Goal: Task Accomplishment & Management: Manage account settings

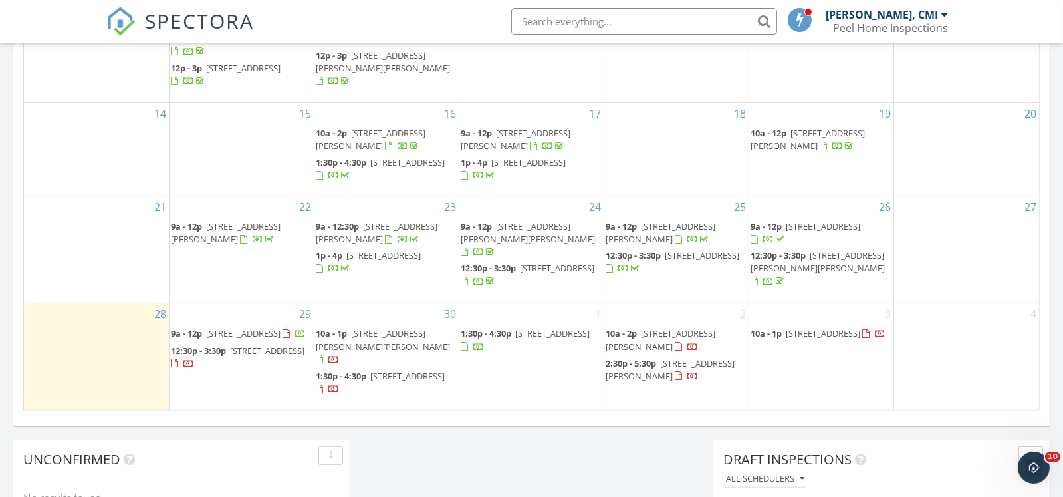
scroll to position [930, 0]
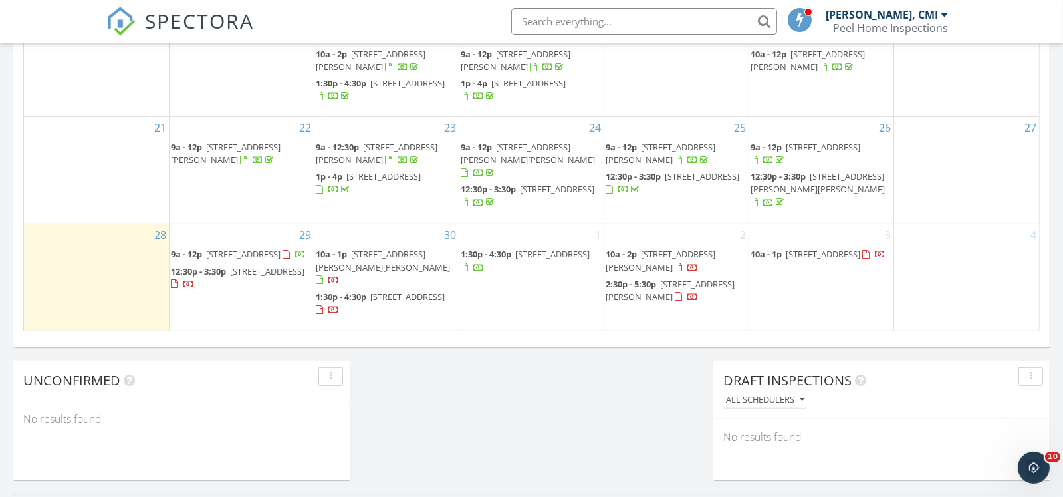
click at [661, 290] on span "2:30p - 5:30p 1514 Jonathan Pl, Hephzibah 30815" at bounding box center [677, 291] width 142 height 26
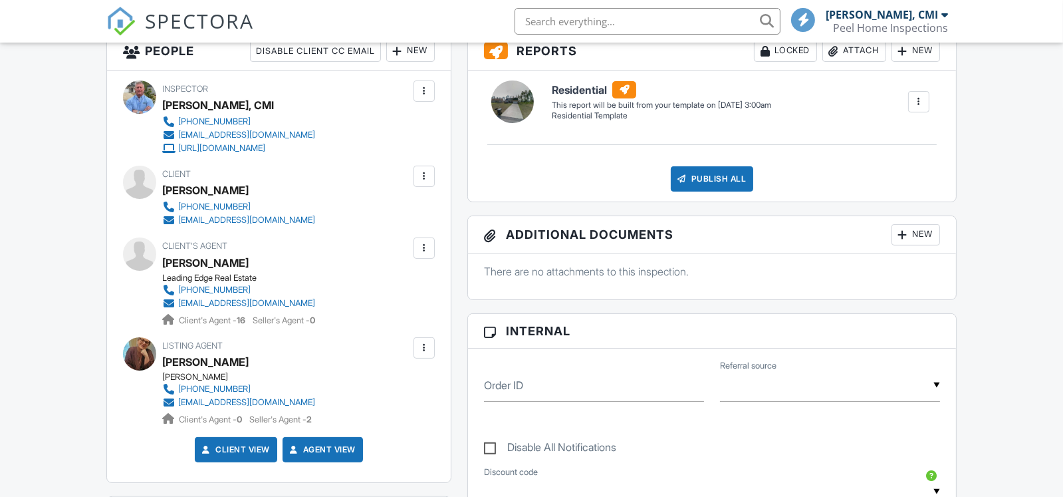
scroll to position [399, 0]
click at [423, 177] on div at bounding box center [424, 176] width 13 height 13
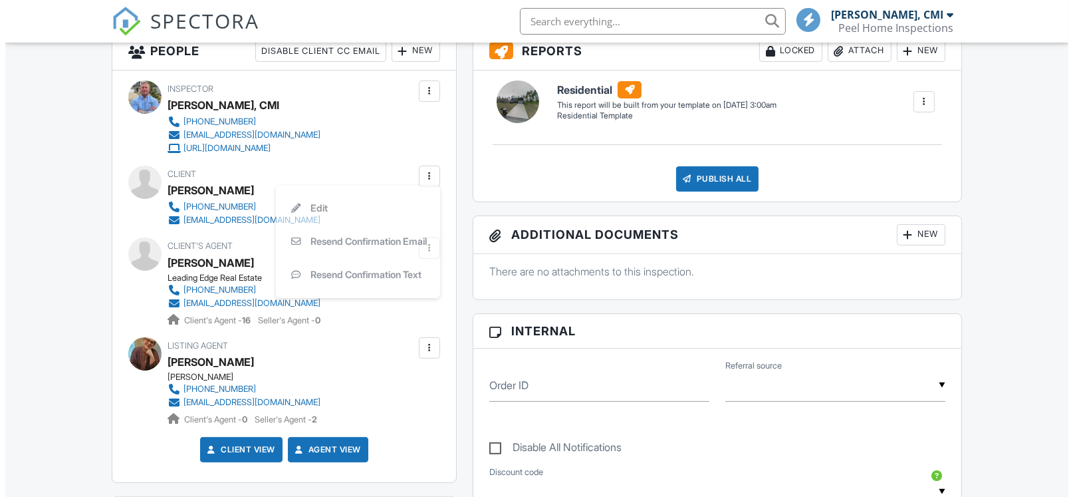
scroll to position [0, 0]
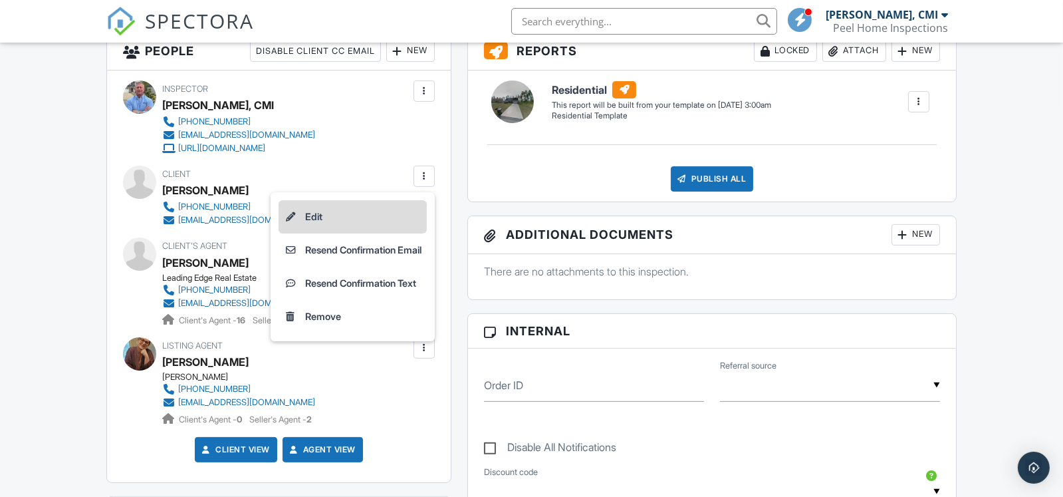
click at [355, 220] on li "Edit" at bounding box center [353, 216] width 148 height 33
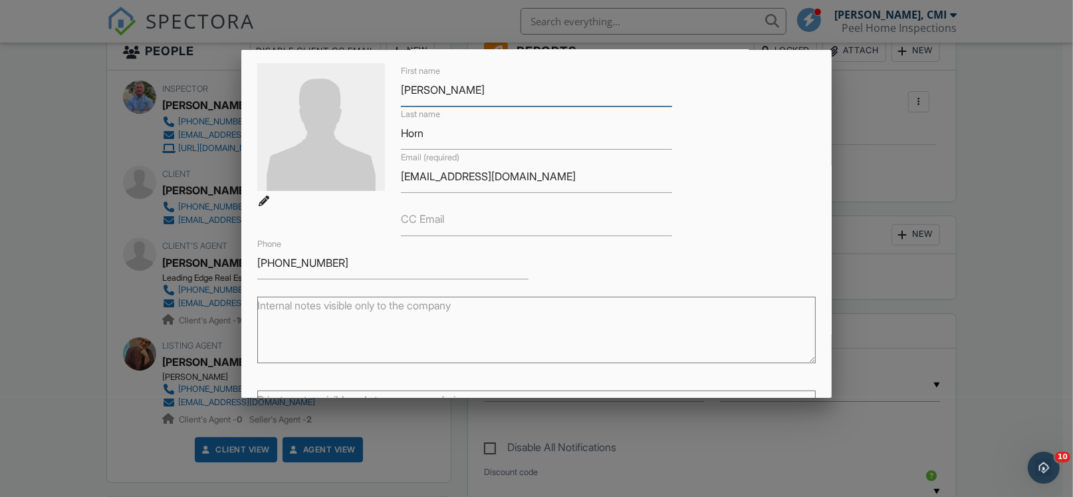
scroll to position [132, 0]
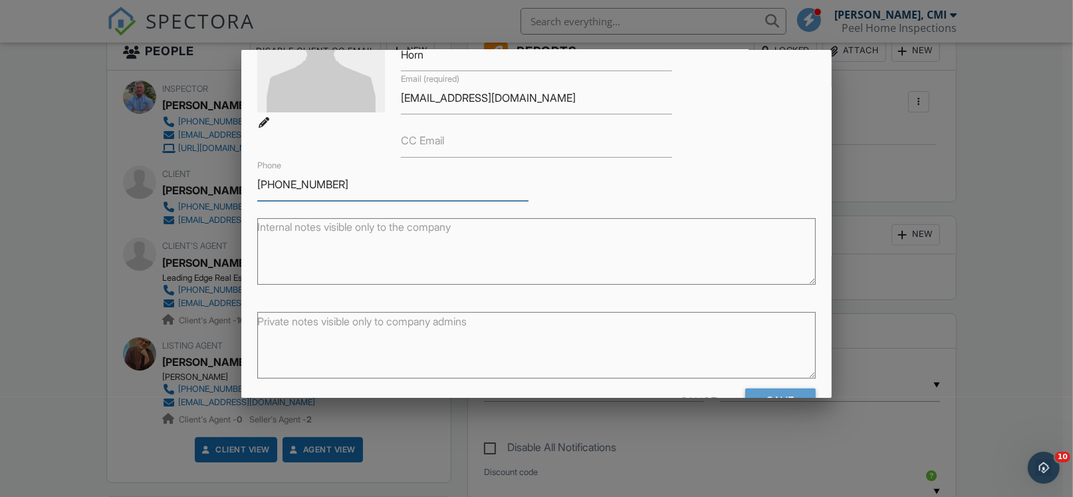
drag, startPoint x: 295, startPoint y: 181, endPoint x: 230, endPoint y: 176, distance: 64.8
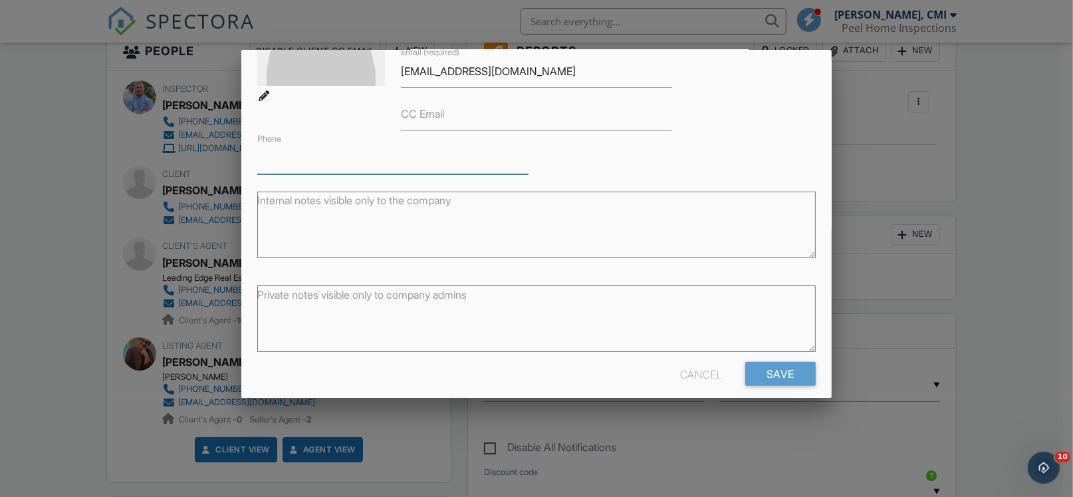
scroll to position [174, 0]
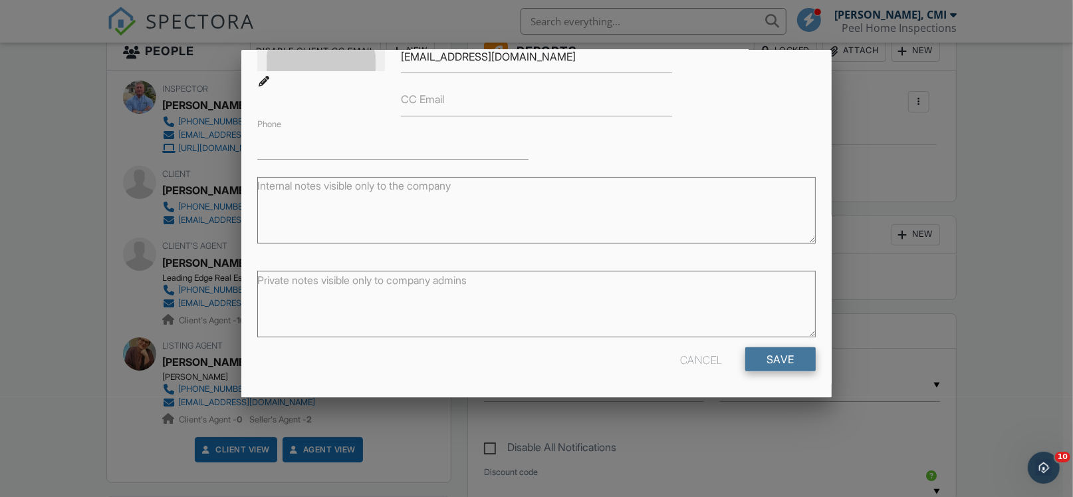
click at [761, 355] on input "Save" at bounding box center [780, 359] width 70 height 24
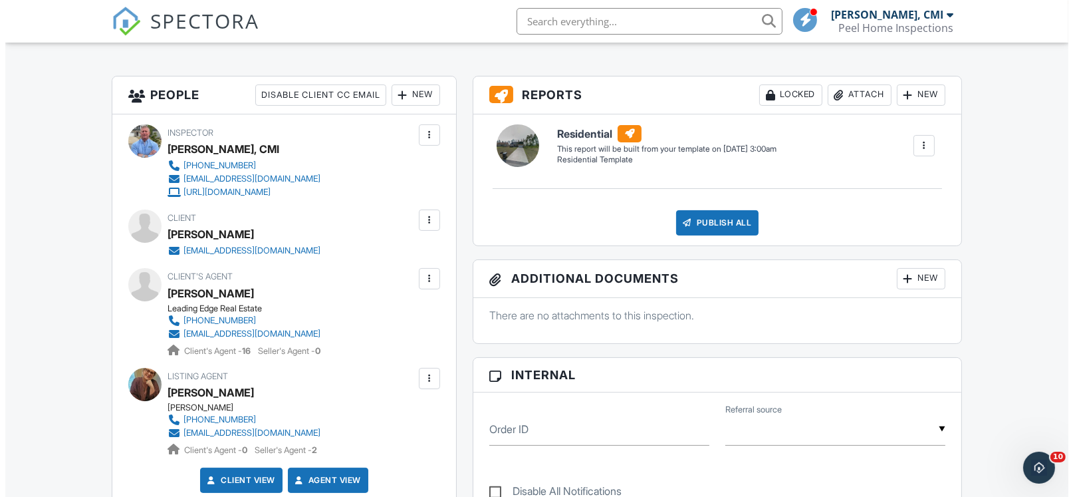
scroll to position [332, 0]
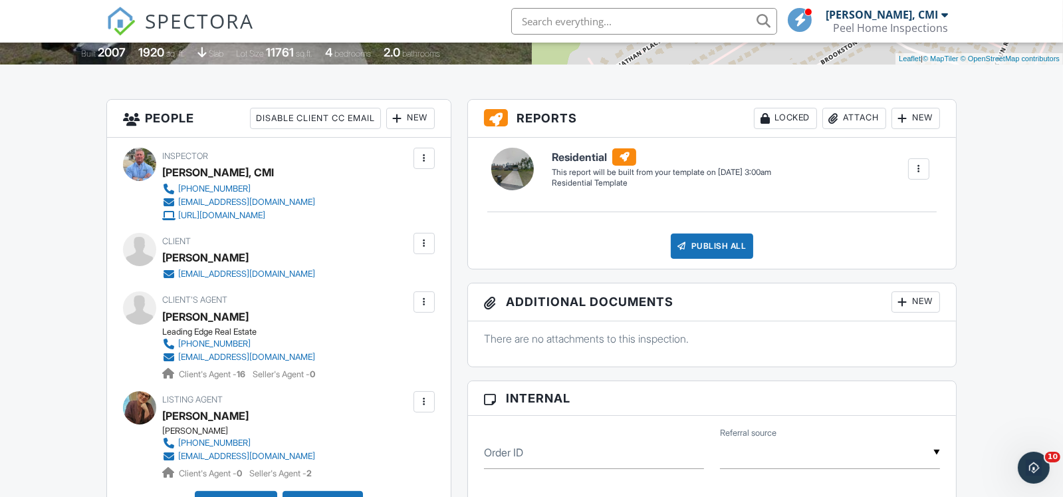
click at [423, 237] on div at bounding box center [424, 243] width 13 height 13
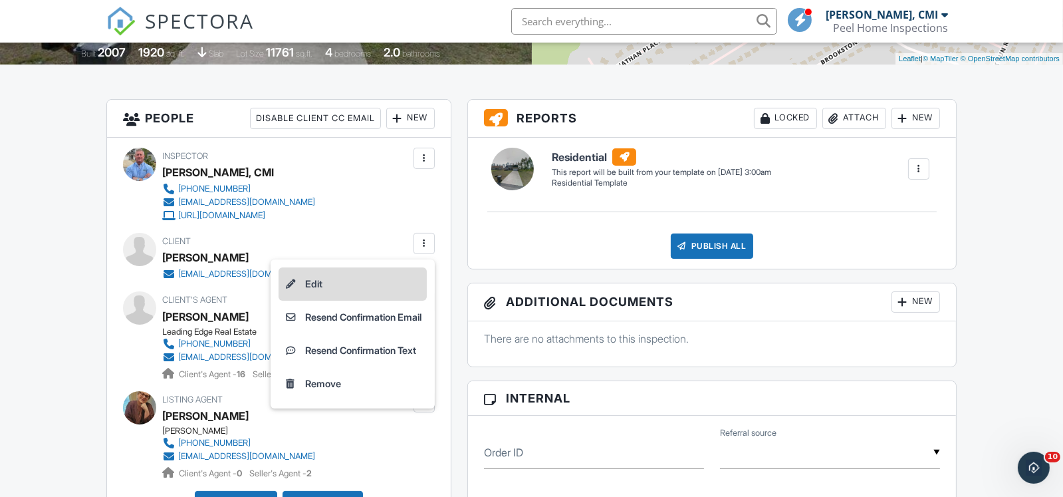
click at [390, 275] on li "Edit" at bounding box center [353, 283] width 148 height 33
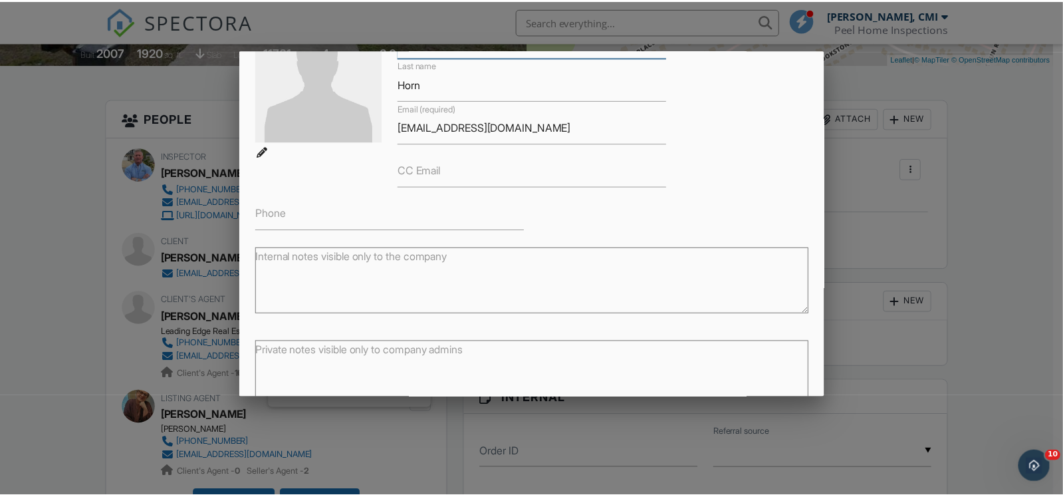
scroll to position [0, 0]
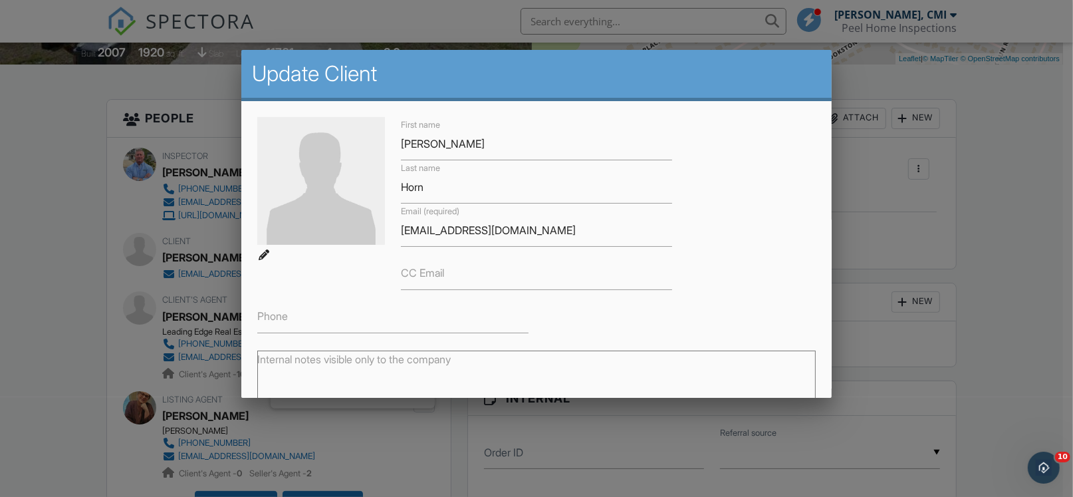
click at [1001, 187] on div at bounding box center [536, 244] width 1073 height 621
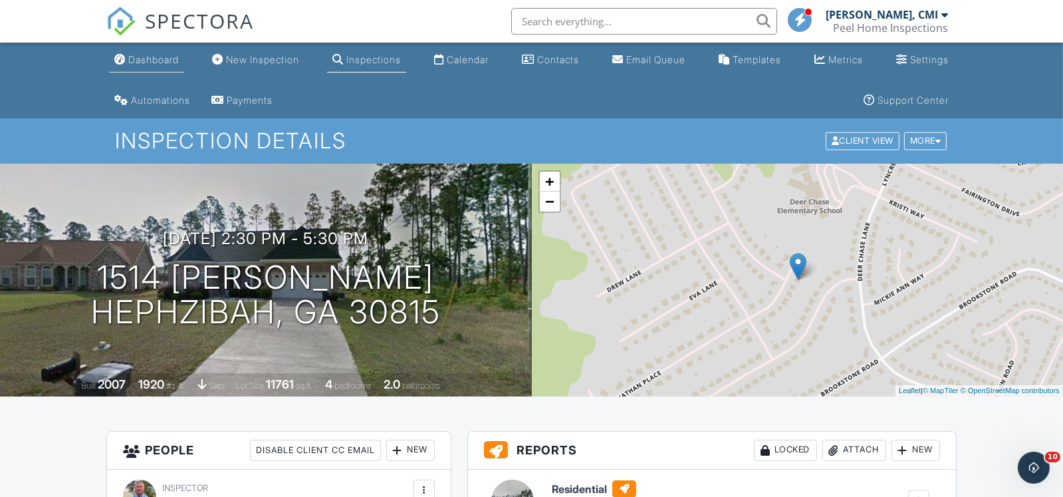
click at [169, 56] on div "Dashboard" at bounding box center [153, 59] width 51 height 11
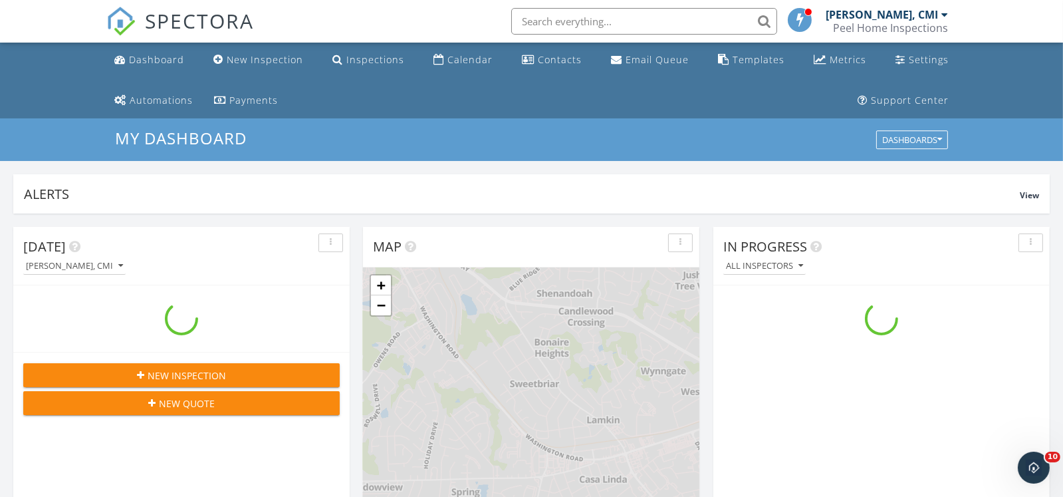
scroll to position [1230, 1084]
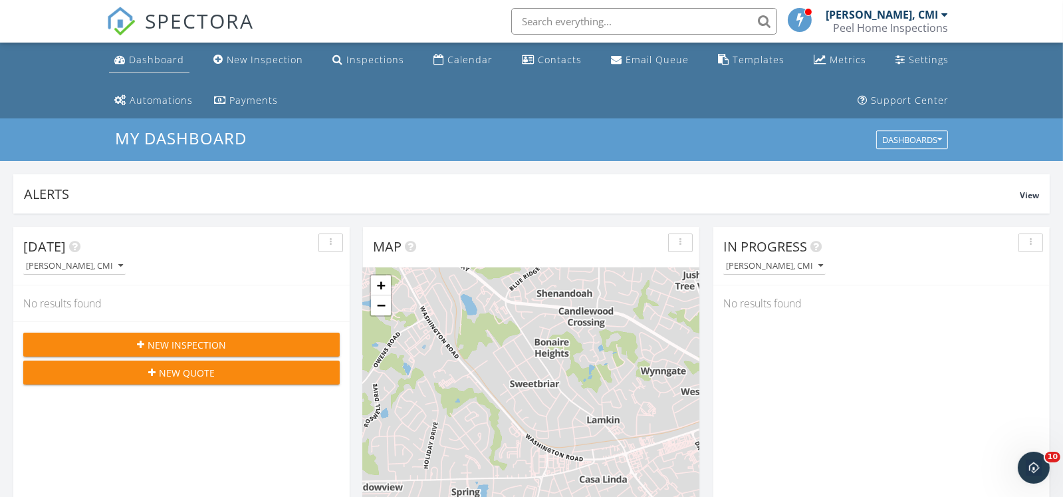
click at [154, 60] on div "Dashboard" at bounding box center [156, 59] width 55 height 13
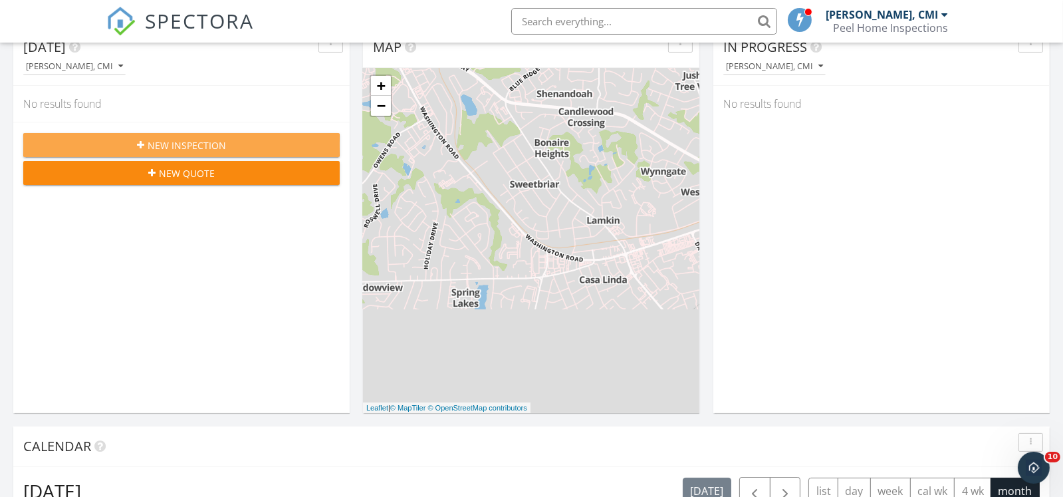
click at [230, 146] on div "New Inspection" at bounding box center [181, 145] width 295 height 14
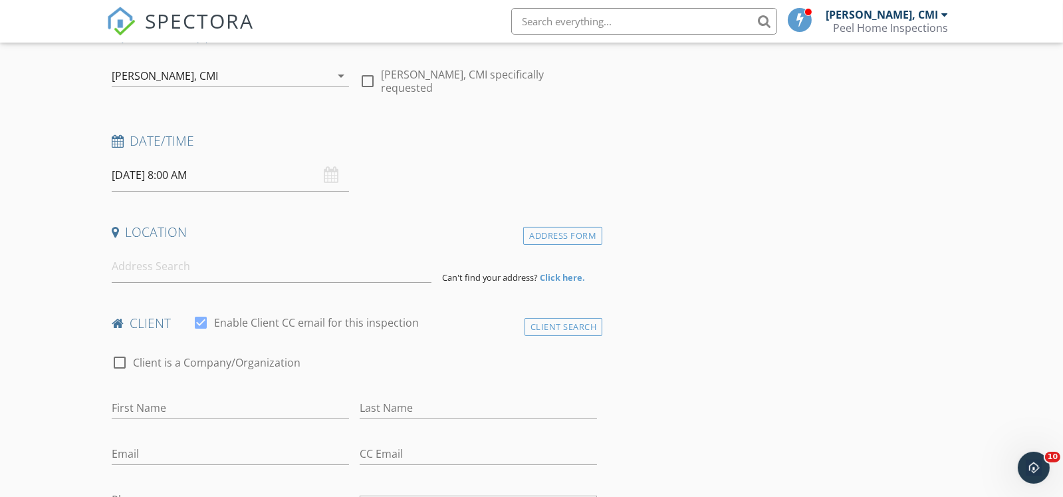
scroll to position [199, 0]
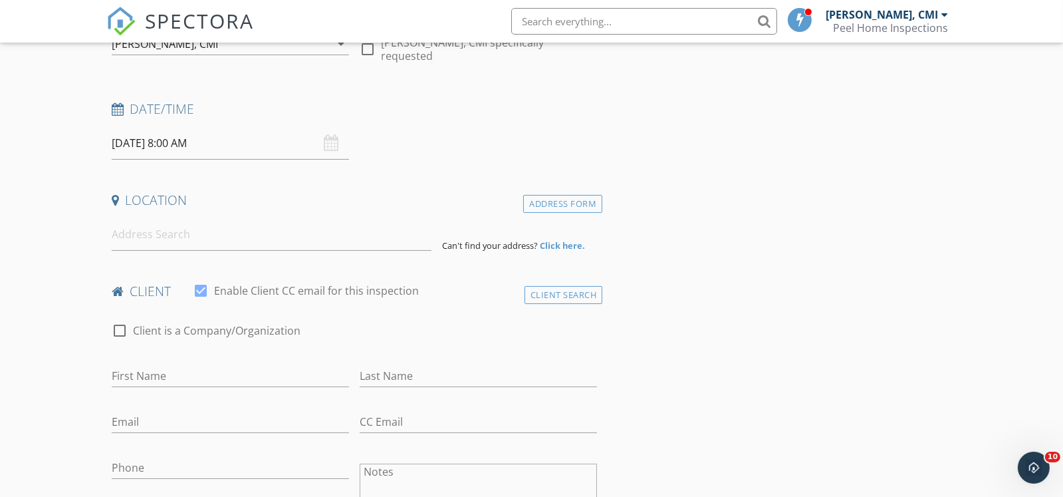
click at [177, 140] on input "09/29/2025 8:00 AM" at bounding box center [230, 143] width 237 height 33
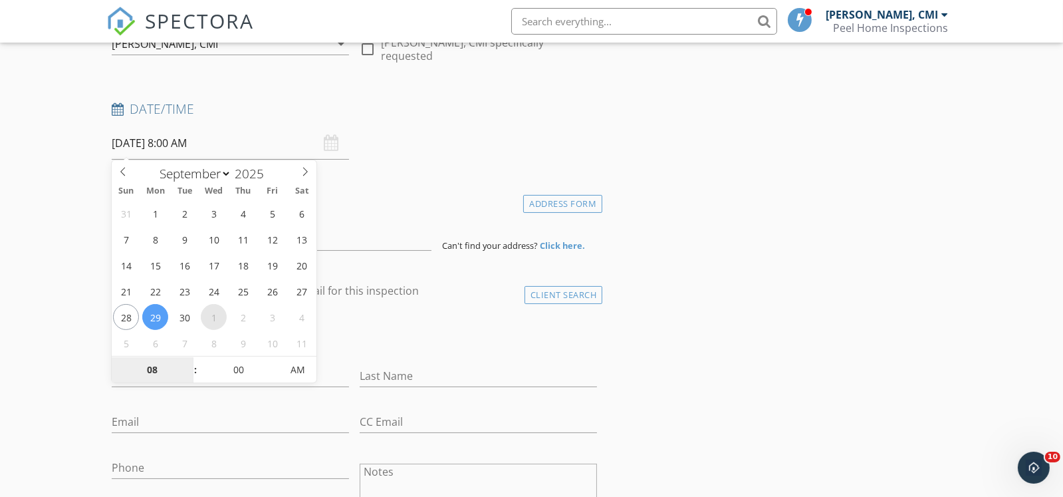
select select "9"
type input "10/01/2025 8:00 AM"
drag, startPoint x: 220, startPoint y: 318, endPoint x: 211, endPoint y: 322, distance: 9.9
type input "09"
type input "10/01/2025 9:00 AM"
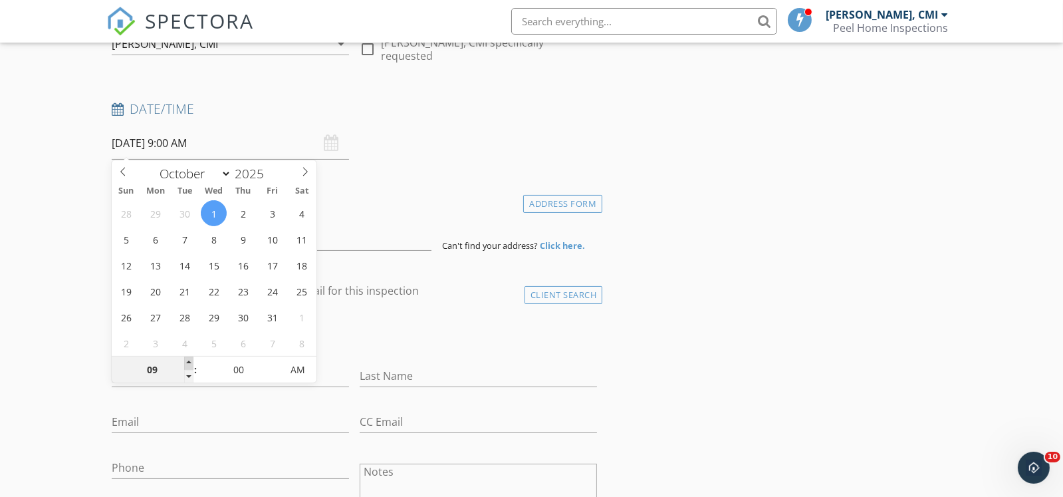
click at [189, 360] on span at bounding box center [188, 362] width 9 height 13
type input "10"
type input "[DATE] 10:00 AM"
click at [189, 360] on span at bounding box center [188, 362] width 9 height 13
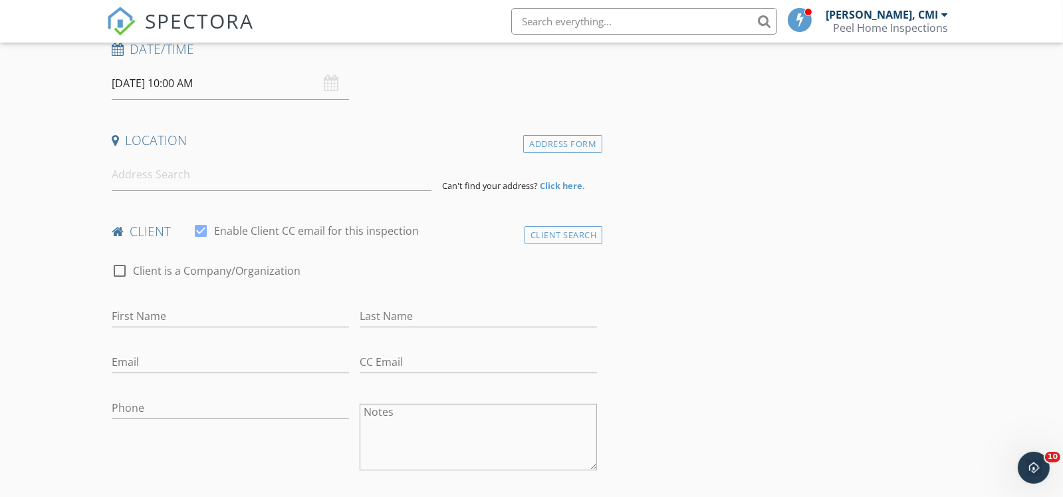
scroll to position [332, 0]
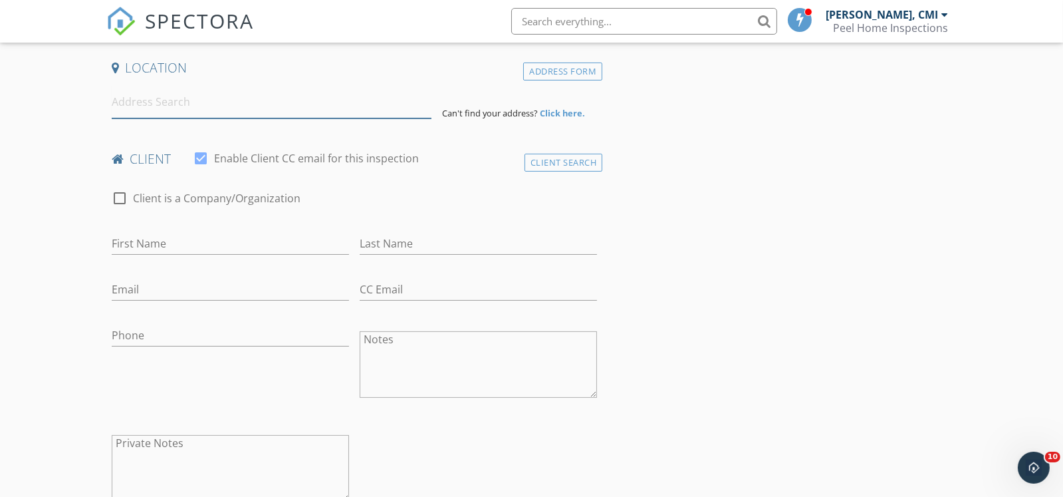
click at [241, 102] on input at bounding box center [272, 102] width 320 height 33
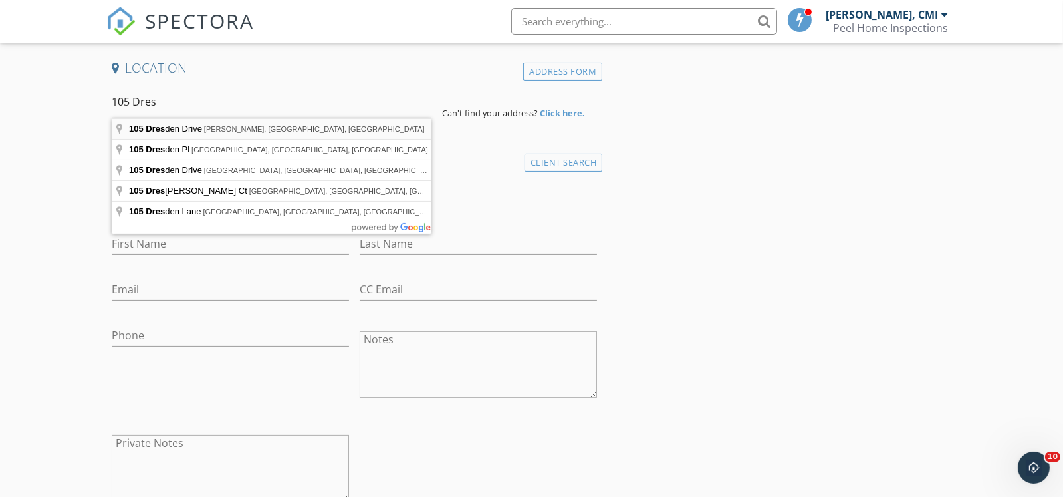
type input "105 Dresden Drive, Martinez, GA, USA"
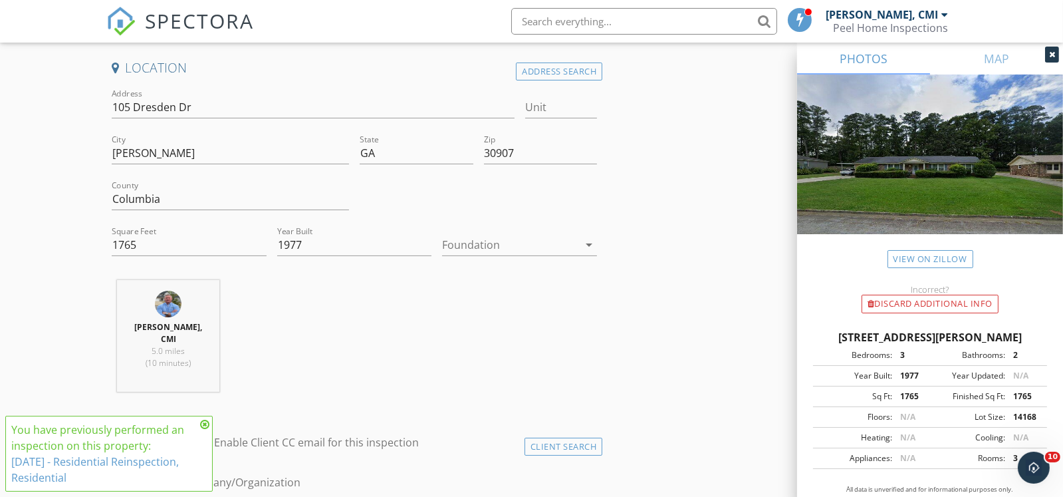
click at [204, 423] on icon at bounding box center [204, 424] width 9 height 11
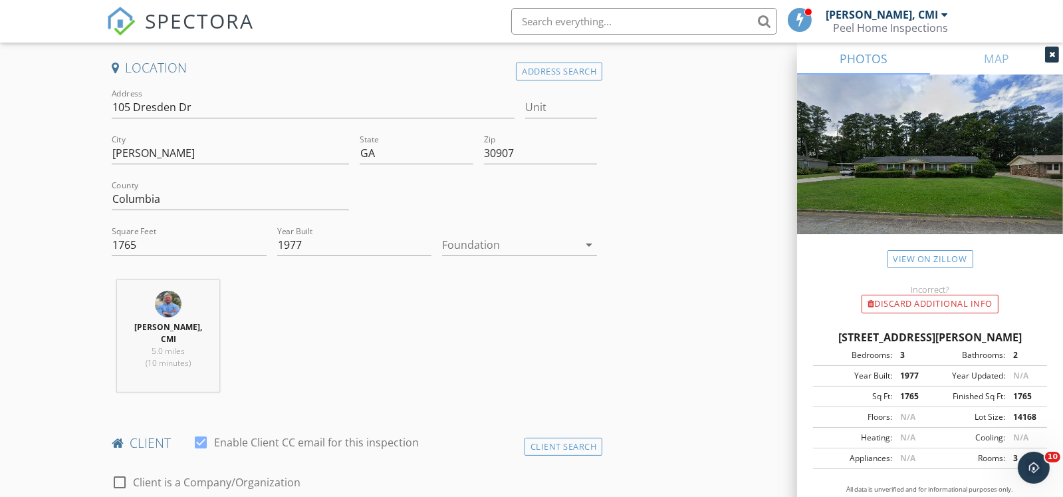
click at [451, 241] on div at bounding box center [510, 244] width 136 height 21
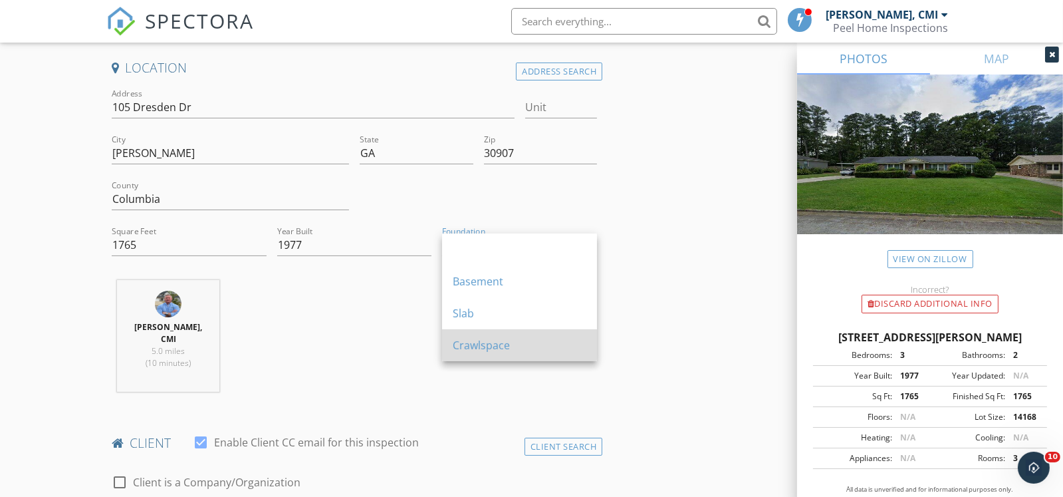
click at [479, 345] on div "Crawlspace" at bounding box center [520, 345] width 134 height 16
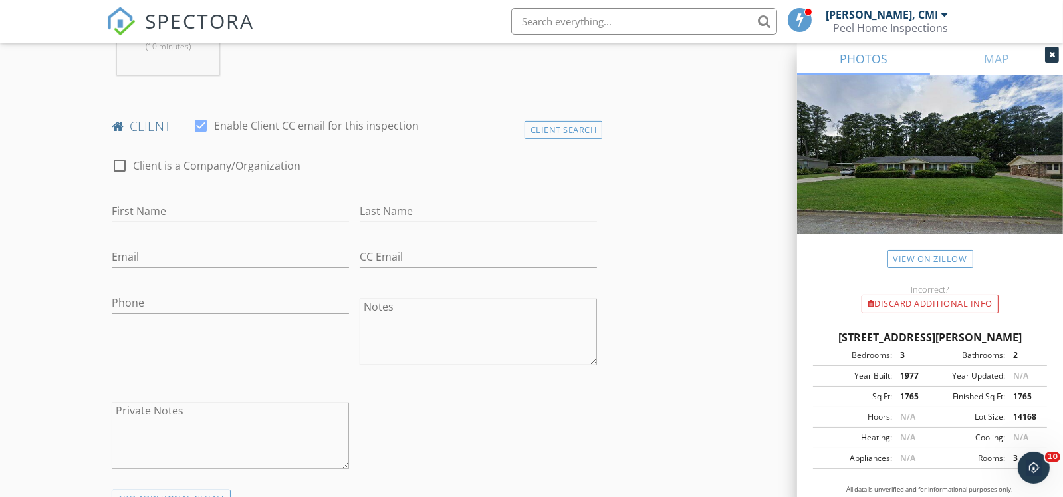
scroll to position [664, 0]
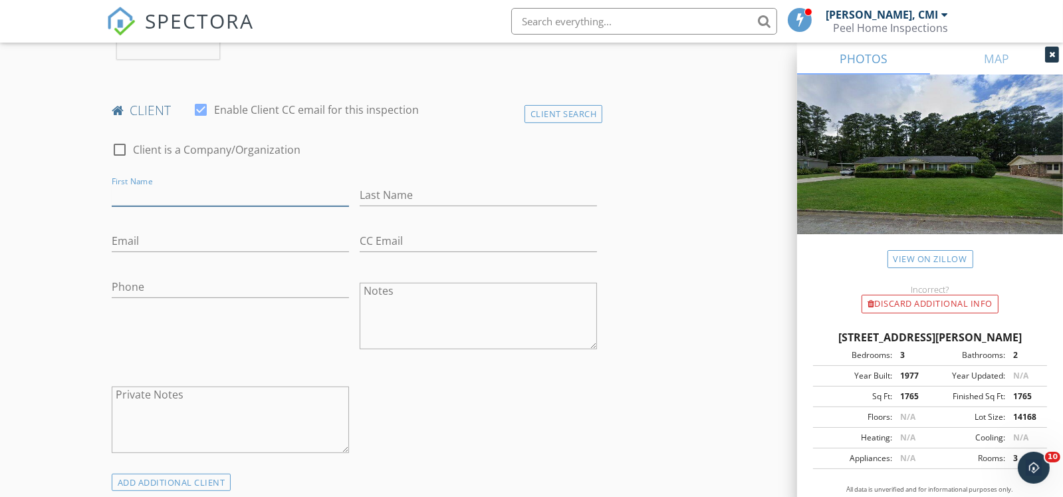
click at [269, 184] on input "First Name" at bounding box center [230, 195] width 237 height 22
click at [539, 105] on div "Client Search" at bounding box center [564, 114] width 78 height 18
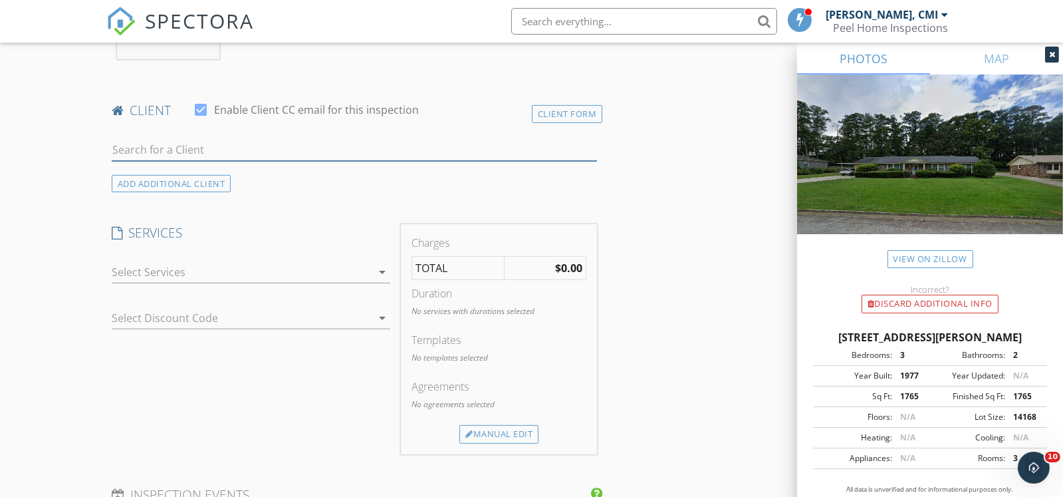
click at [295, 139] on input "text" at bounding box center [354, 150] width 485 height 22
type input "[PERSON_NAME]"
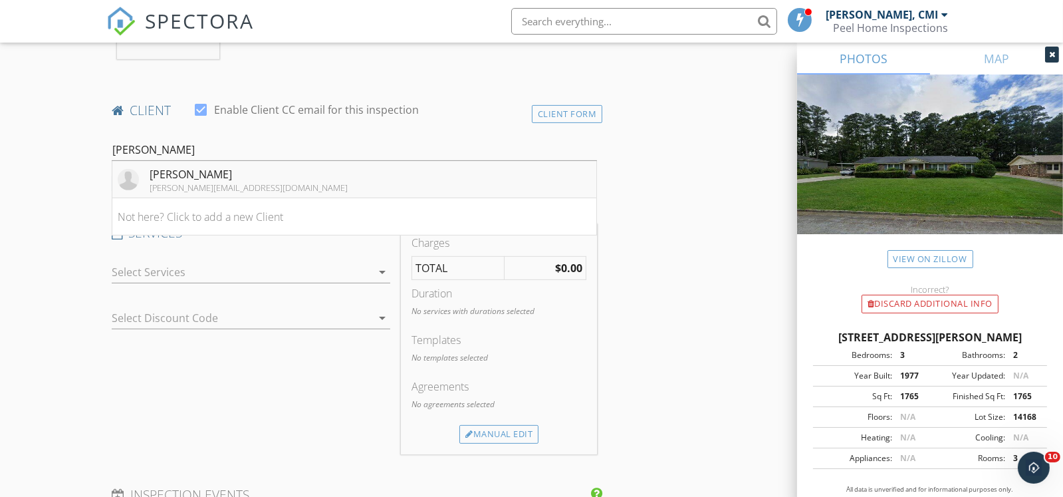
click at [256, 164] on li "Evelyn Johnson evelyn@trulockgroup.com" at bounding box center [354, 179] width 484 height 37
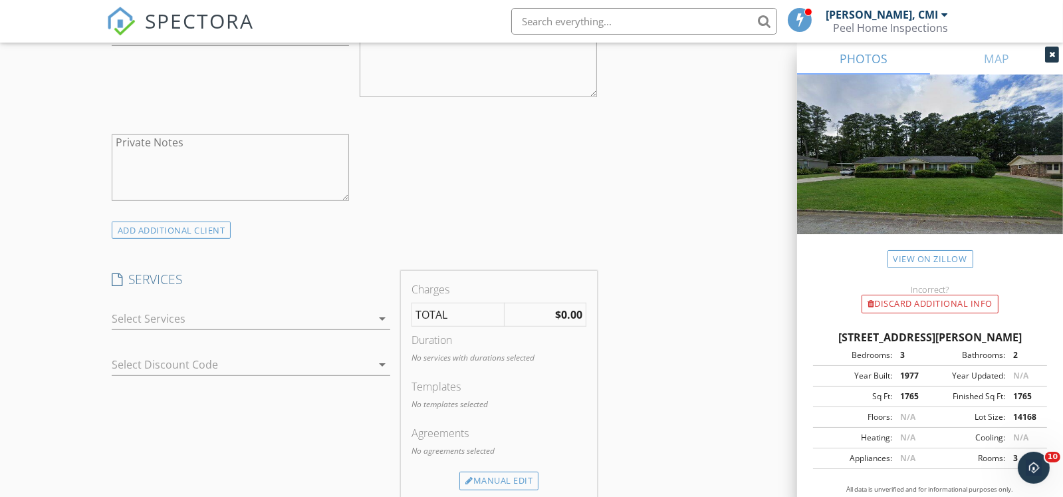
scroll to position [930, 0]
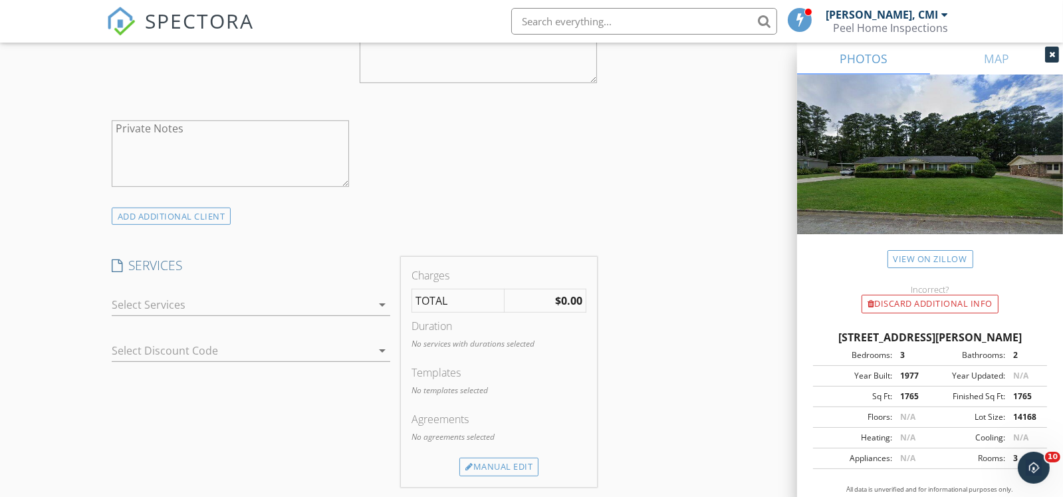
click at [240, 294] on div at bounding box center [242, 304] width 260 height 21
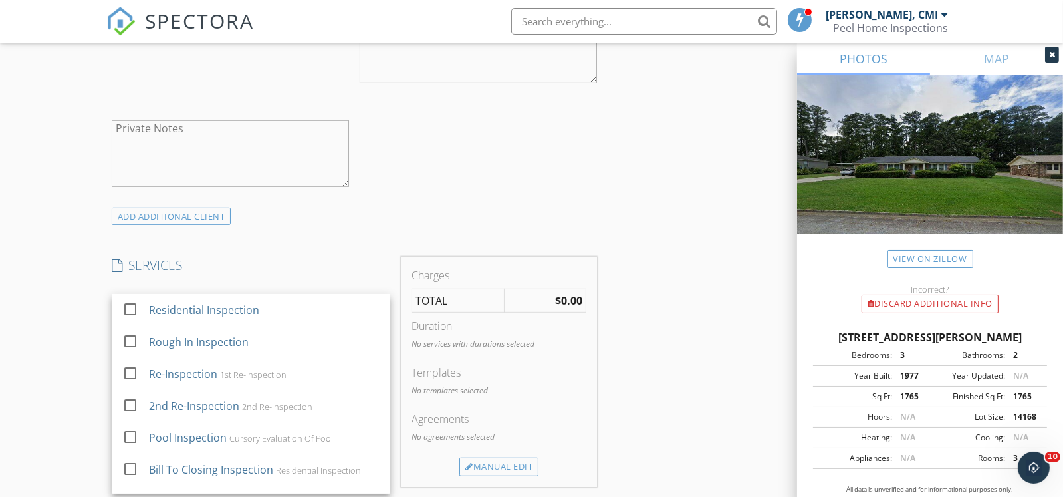
click at [240, 302] on div "Residential Inspection" at bounding box center [204, 310] width 110 height 16
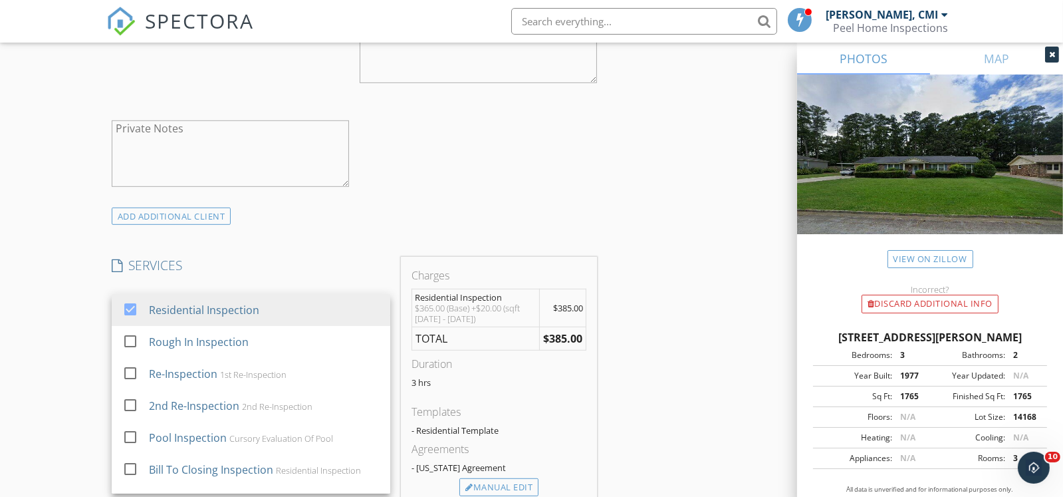
click at [672, 262] on div "INSPECTOR(S) check_box Ryan M. Peel, CMI PRIMARY Ryan M. Peel, CMI arrow_drop_d…" at bounding box center [531, 371] width 850 height 2212
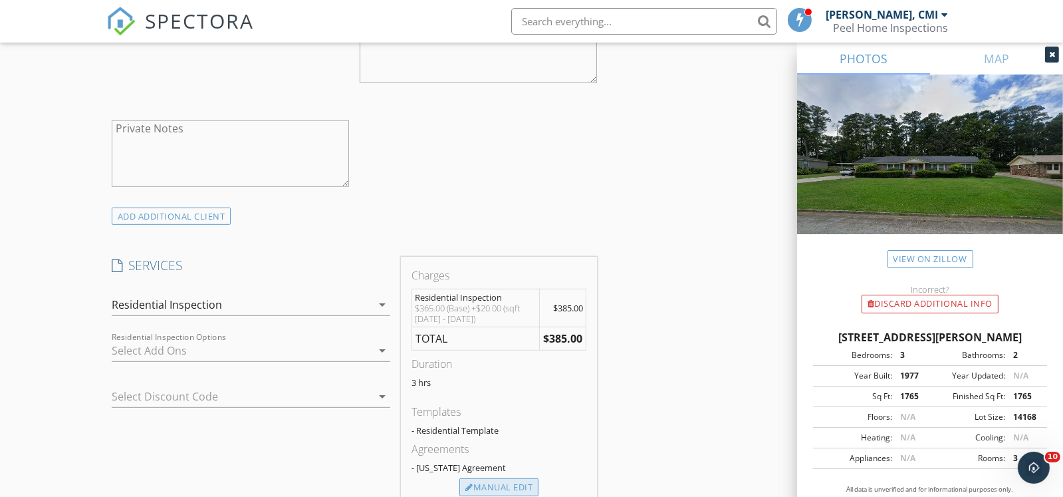
click at [508, 478] on div "Manual Edit" at bounding box center [498, 487] width 79 height 19
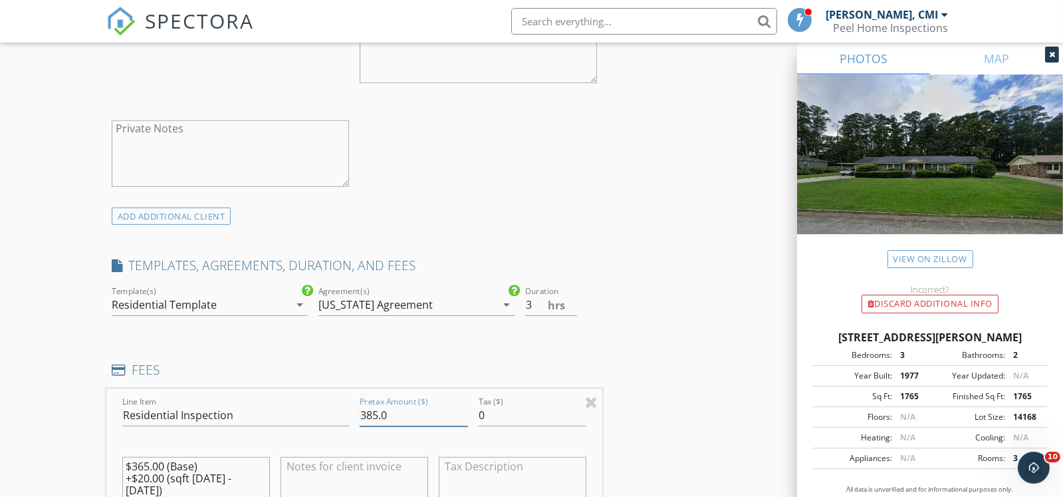
drag, startPoint x: 393, startPoint y: 402, endPoint x: 342, endPoint y: 398, distance: 50.7
click at [342, 398] on div "Line Item Residential Inspection Pretax Amount ($) 385.0 Tax ($) 0 $365.00 (Bas…" at bounding box center [354, 468] width 496 height 160
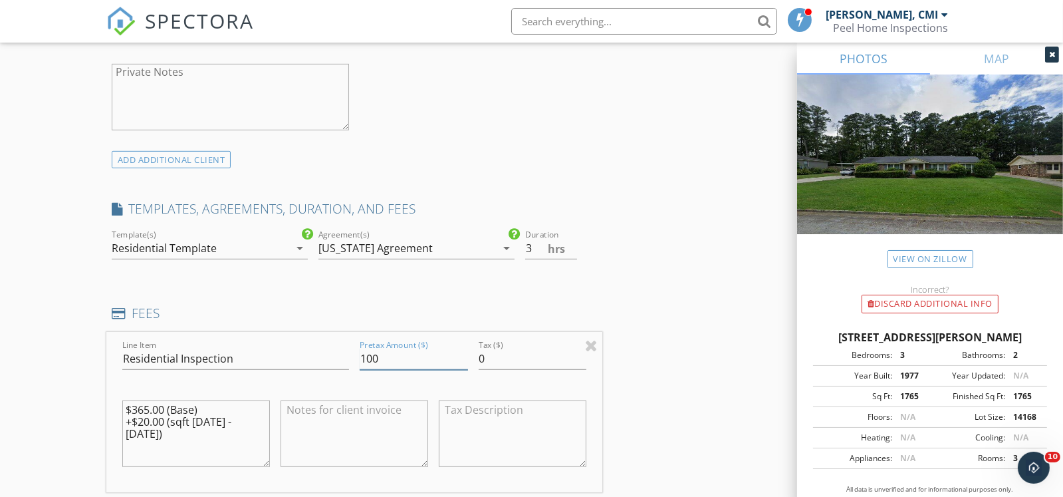
scroll to position [1196, 0]
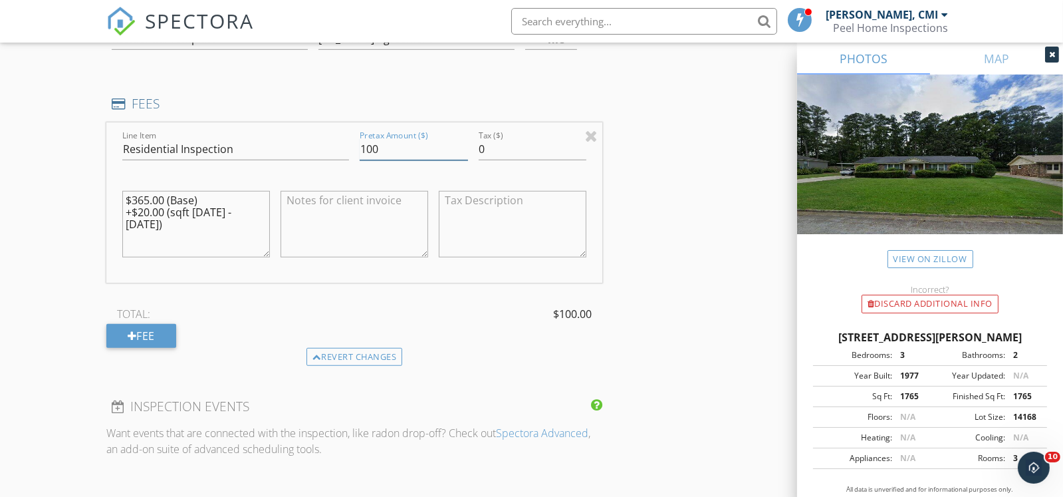
type input "100"
click at [508, 350] on div "INSPECTOR(S) check_box Ryan M. Peel, CMI PRIMARY Ryan M. Peel, CMI arrow_drop_d…" at bounding box center [354, 128] width 496 height 2259
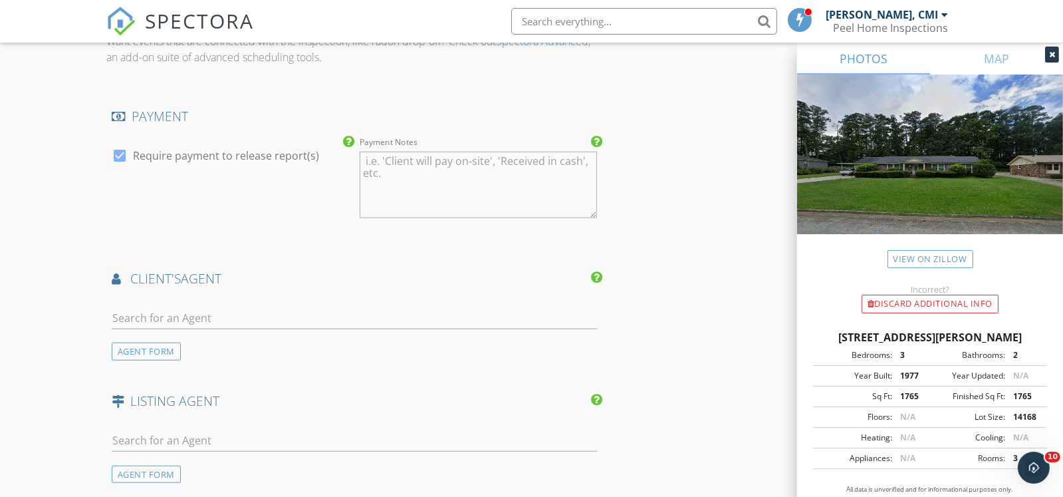
scroll to position [1596, 0]
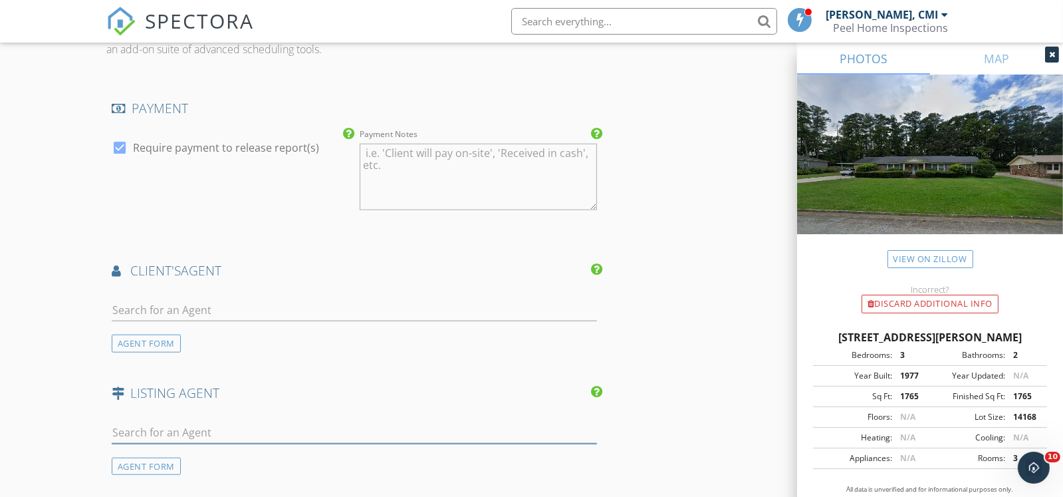
click at [332, 421] on input "text" at bounding box center [354, 432] width 485 height 22
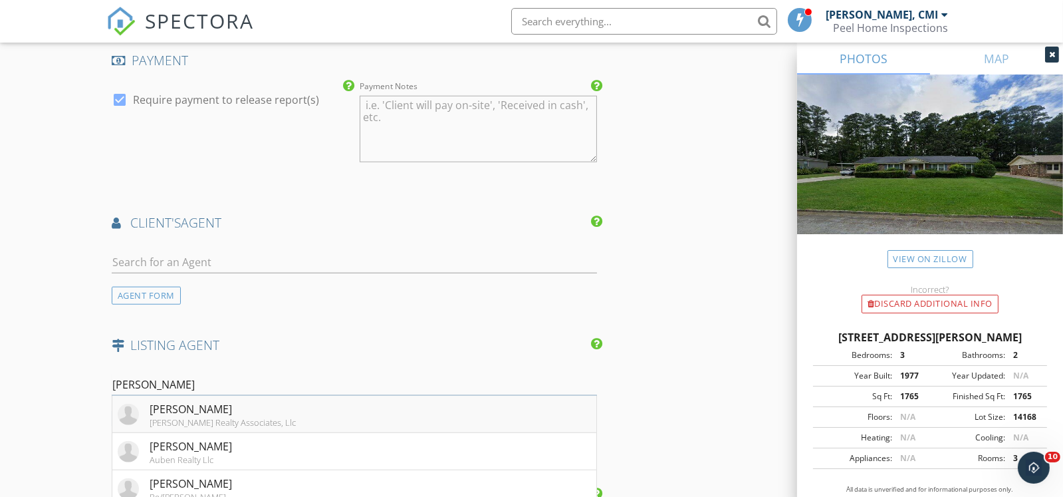
scroll to position [1794, 0]
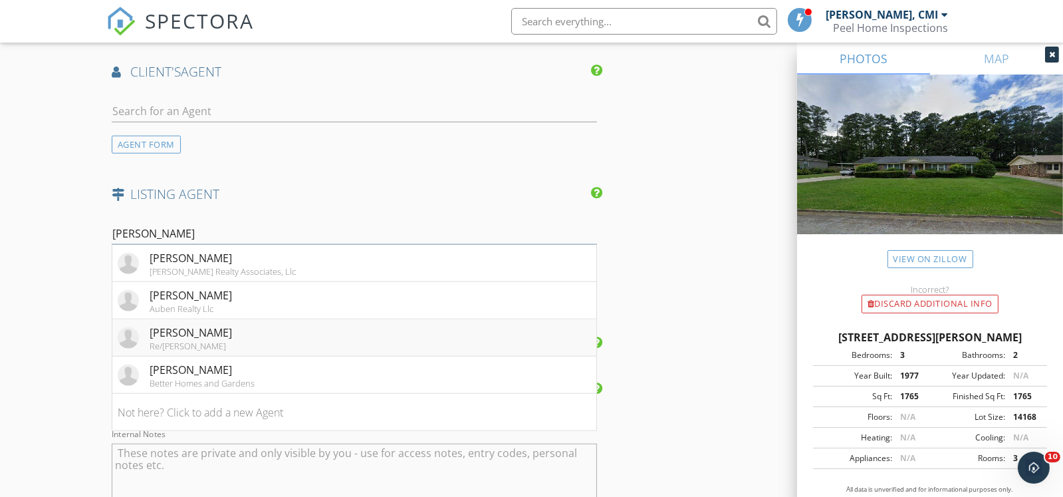
type input "Terri"
click at [258, 324] on li "Terri Thomas Re/max Reinvented" at bounding box center [354, 337] width 484 height 37
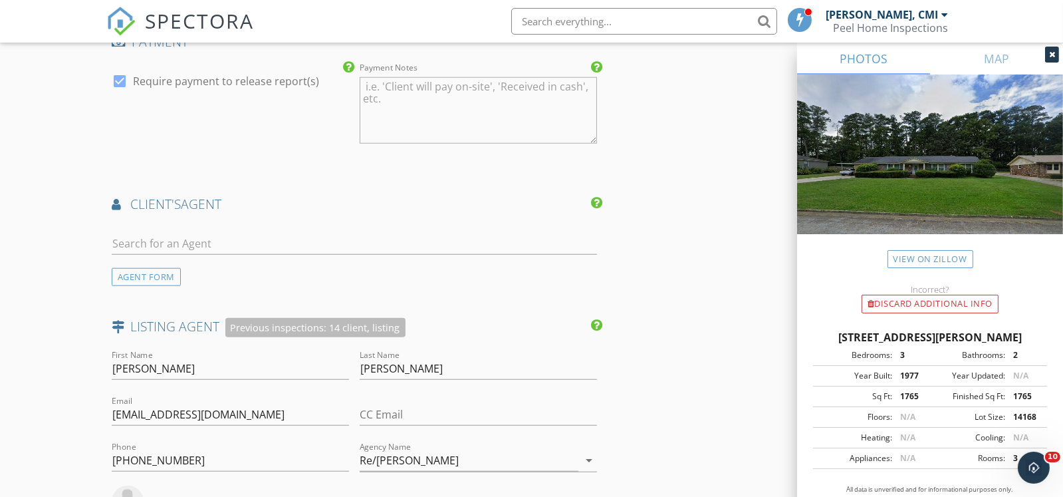
scroll to position [1596, 0]
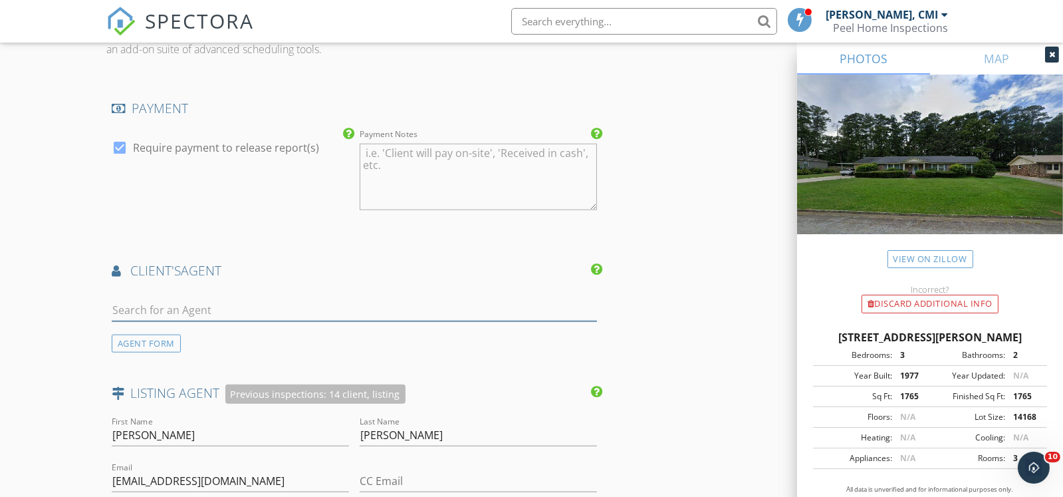
click at [342, 299] on input "text" at bounding box center [354, 310] width 485 height 22
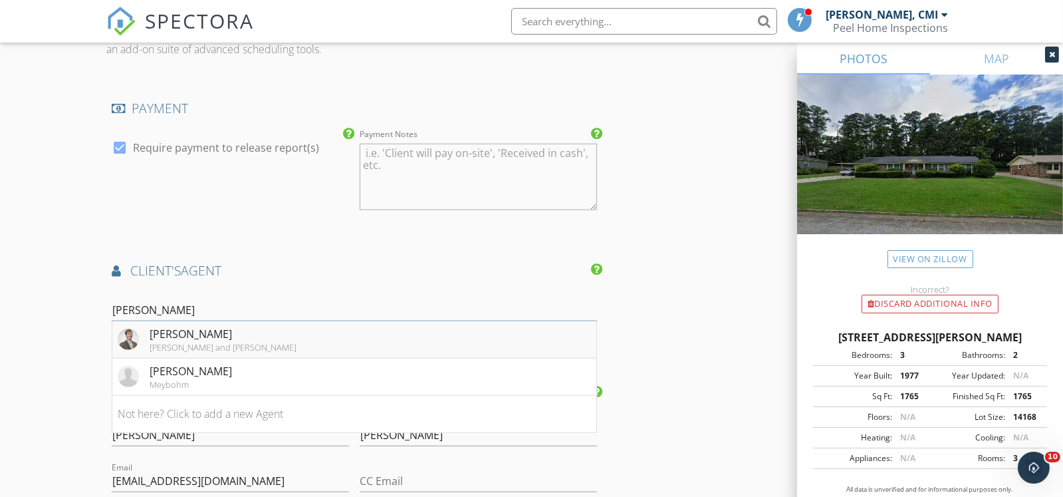
type input "[PERSON_NAME]"
click at [253, 332] on li "Ross Trulock Blanchard and Calhoun" at bounding box center [354, 339] width 484 height 37
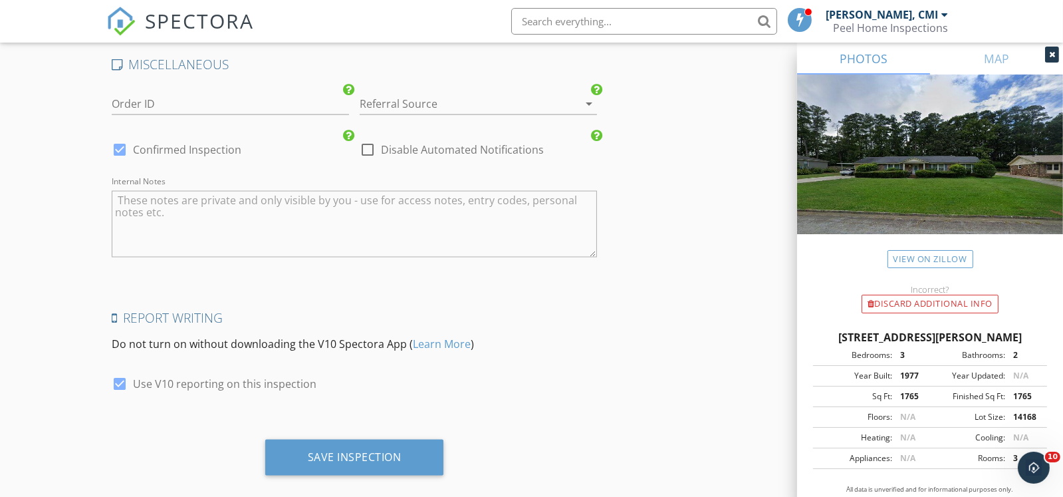
scroll to position [2655, 0]
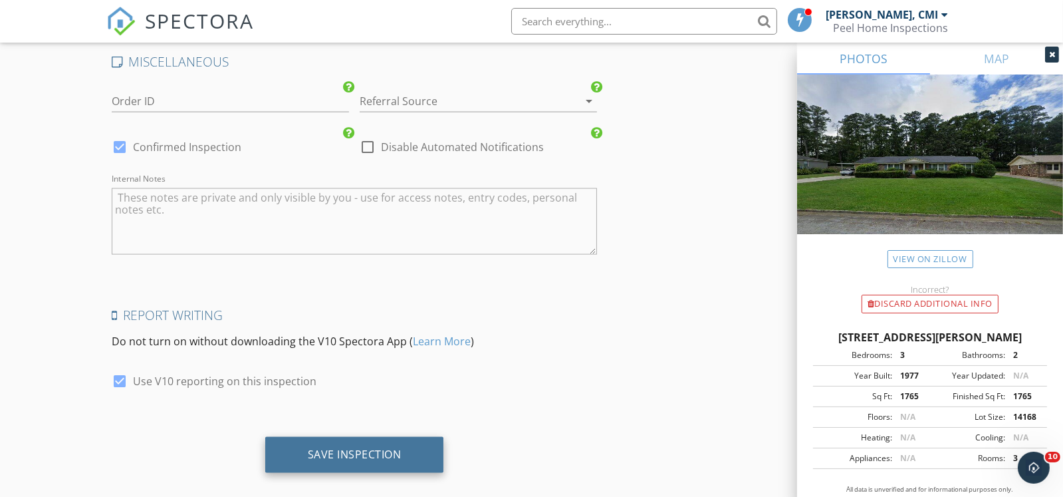
click at [372, 447] on div "Save Inspection" at bounding box center [355, 453] width 94 height 13
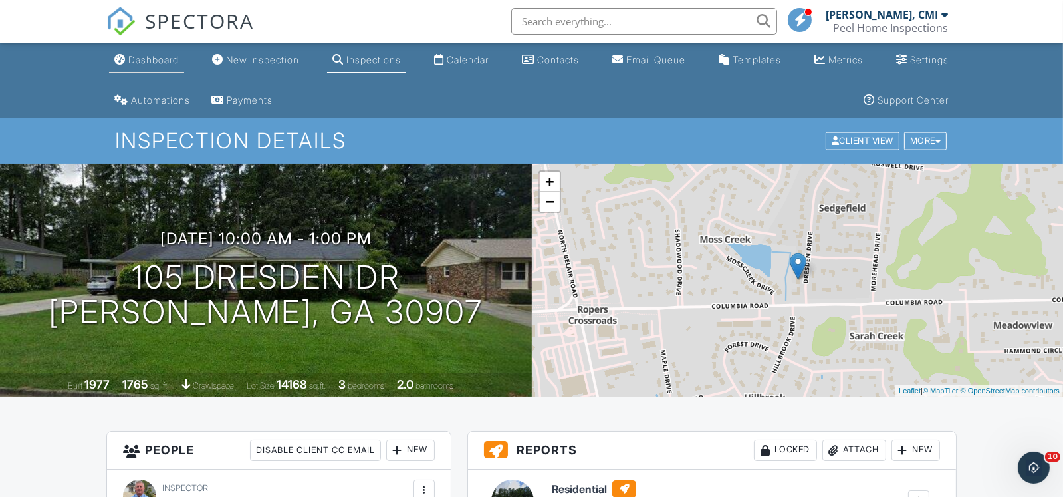
click at [157, 58] on div "Dashboard" at bounding box center [153, 59] width 51 height 11
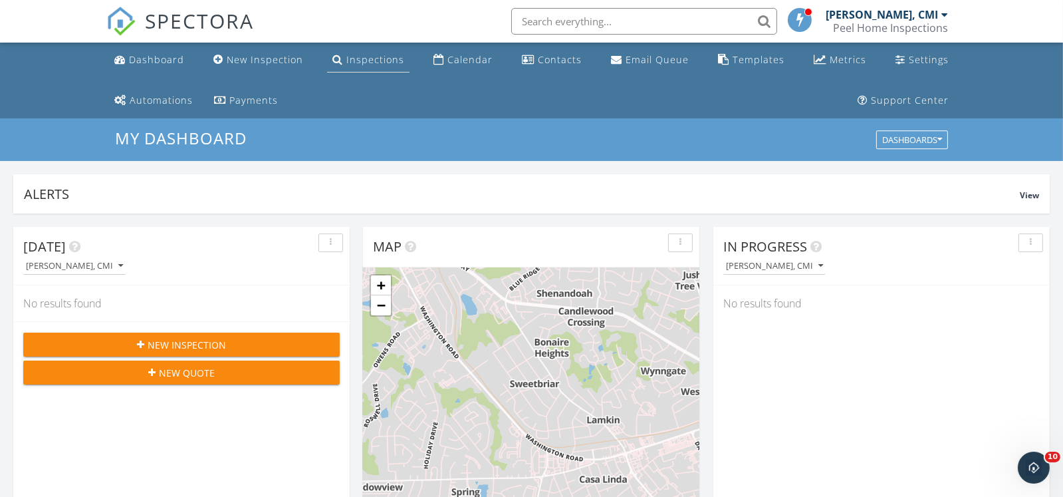
click at [364, 60] on div "Inspections" at bounding box center [375, 59] width 58 height 13
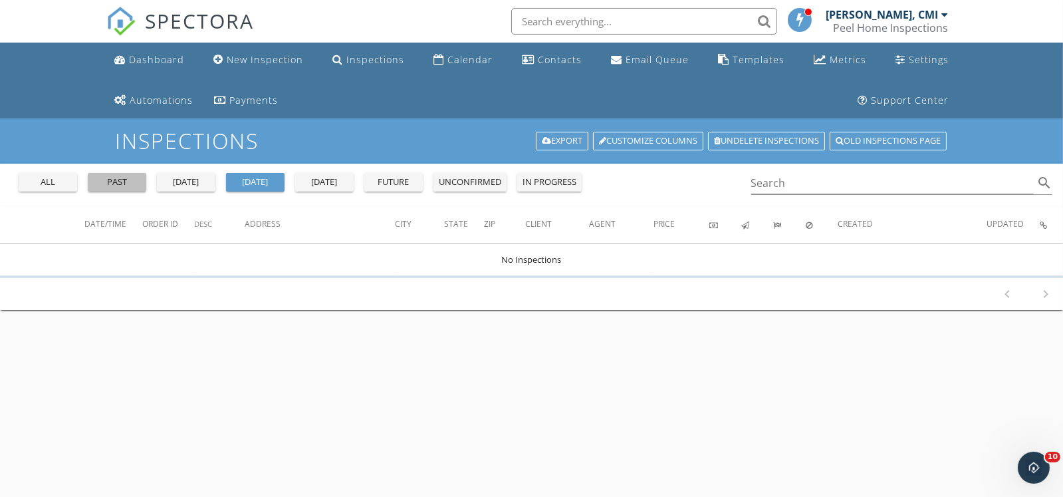
click at [121, 183] on div "past" at bounding box center [117, 182] width 48 height 13
click at [794, 180] on input "Search" at bounding box center [892, 183] width 283 height 22
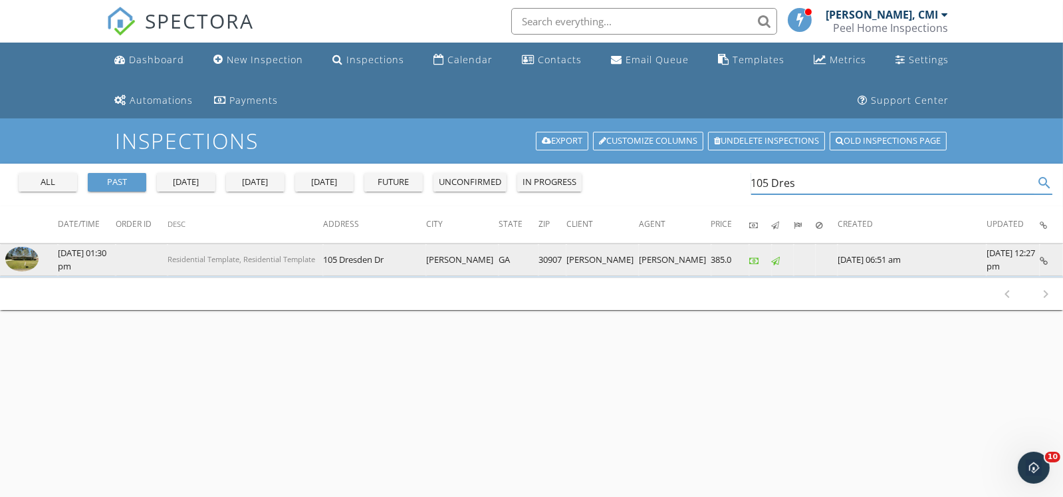
type input "105 Dres"
click at [17, 259] on img at bounding box center [21, 259] width 33 height 25
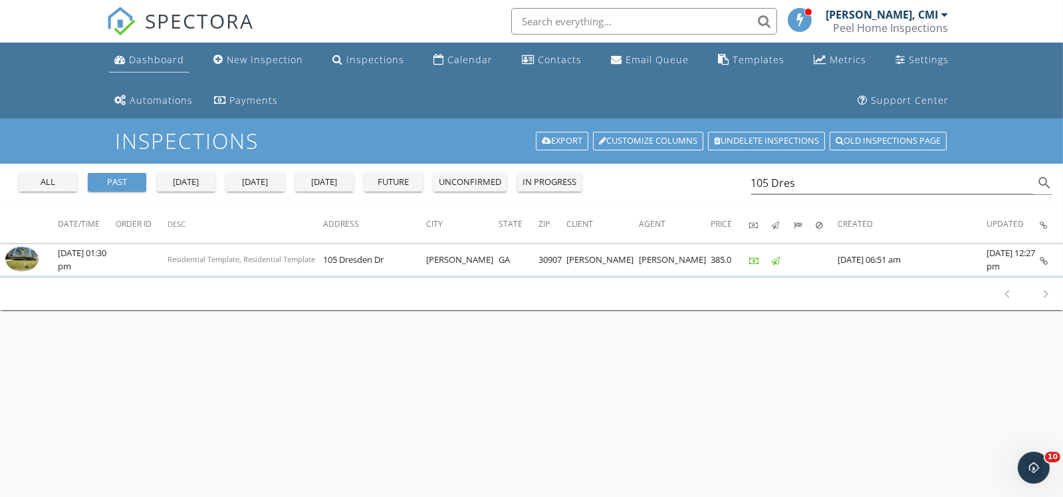
click at [160, 57] on div "Dashboard" at bounding box center [156, 59] width 55 height 13
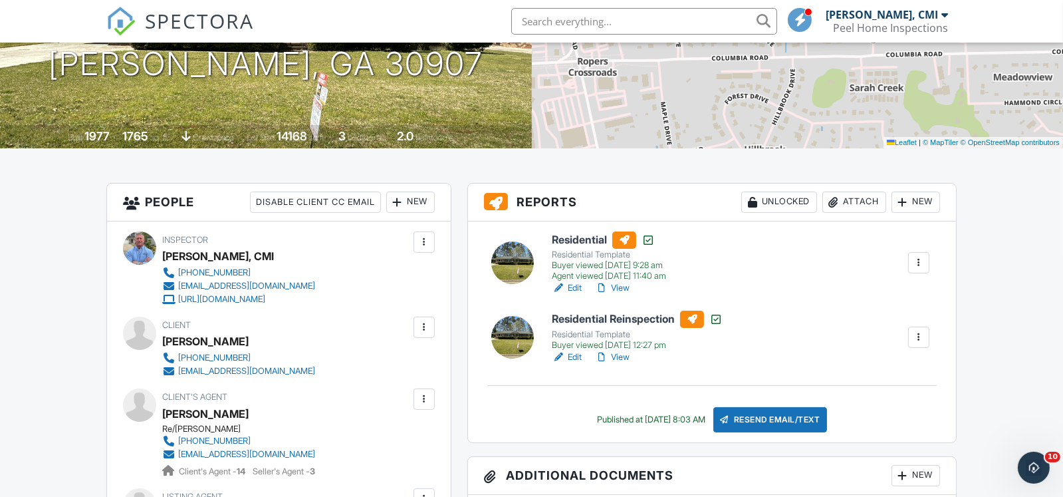
scroll to position [265, 0]
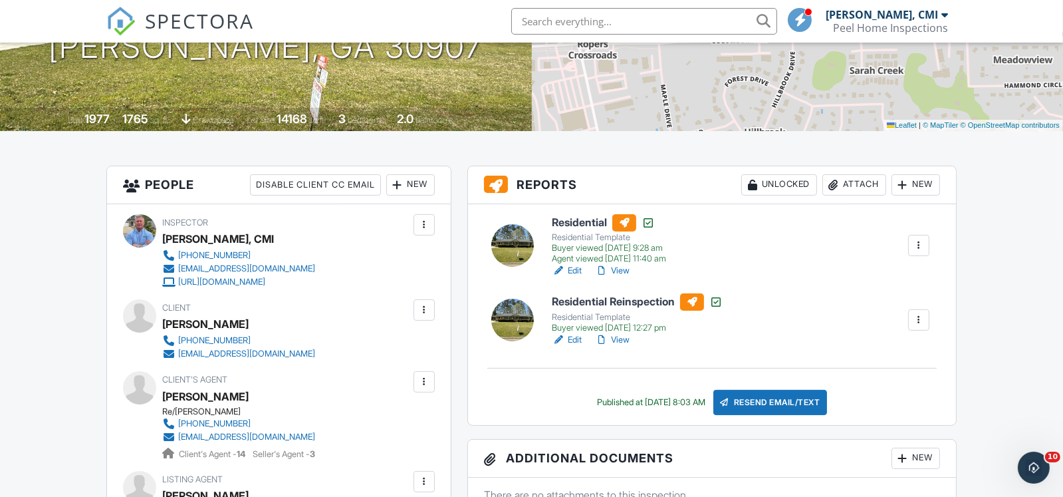
click at [914, 247] on div at bounding box center [918, 245] width 13 height 13
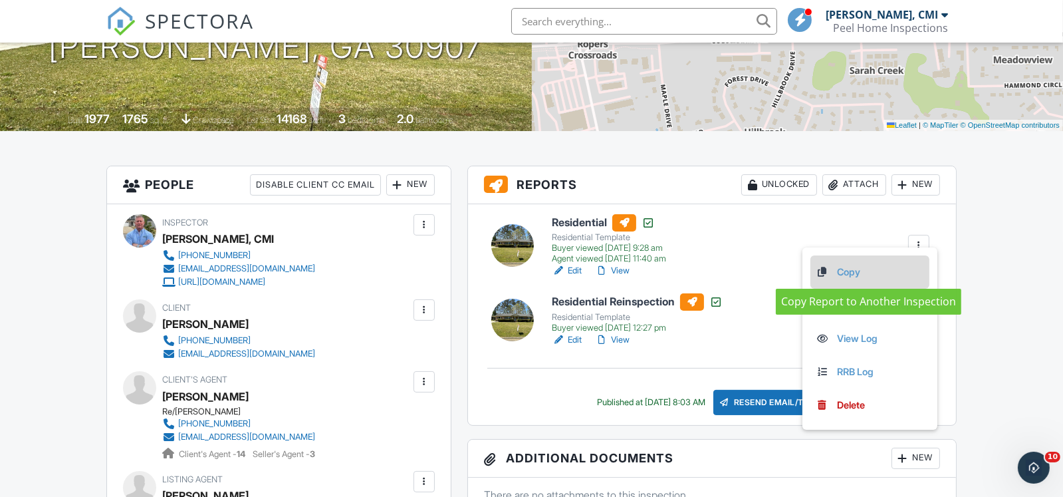
click at [899, 273] on link "Copy" at bounding box center [870, 272] width 108 height 15
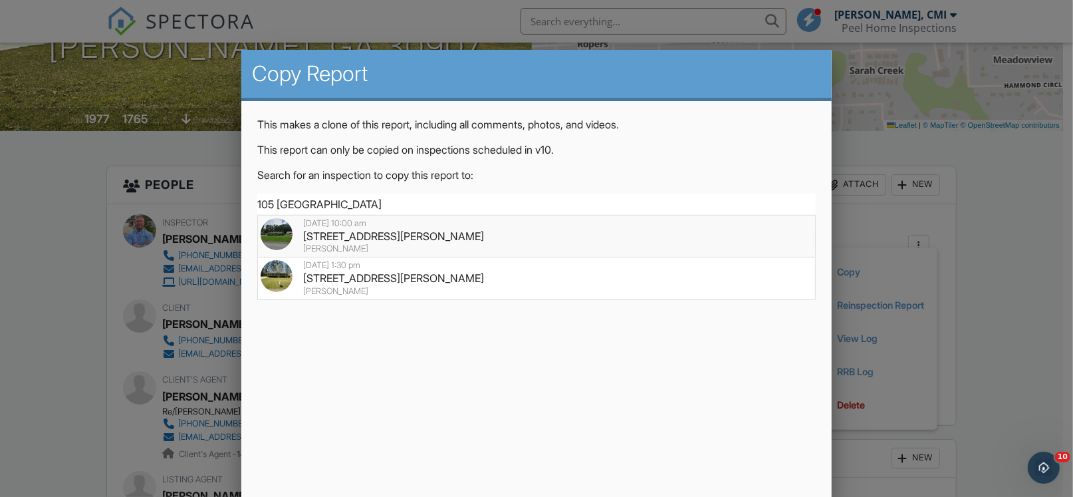
click at [382, 236] on div "105 Dresden Dr, Martinez, GA 30907" at bounding box center [537, 236] width 552 height 15
type input "105 Dresden Dr, Martinez, GA 30907"
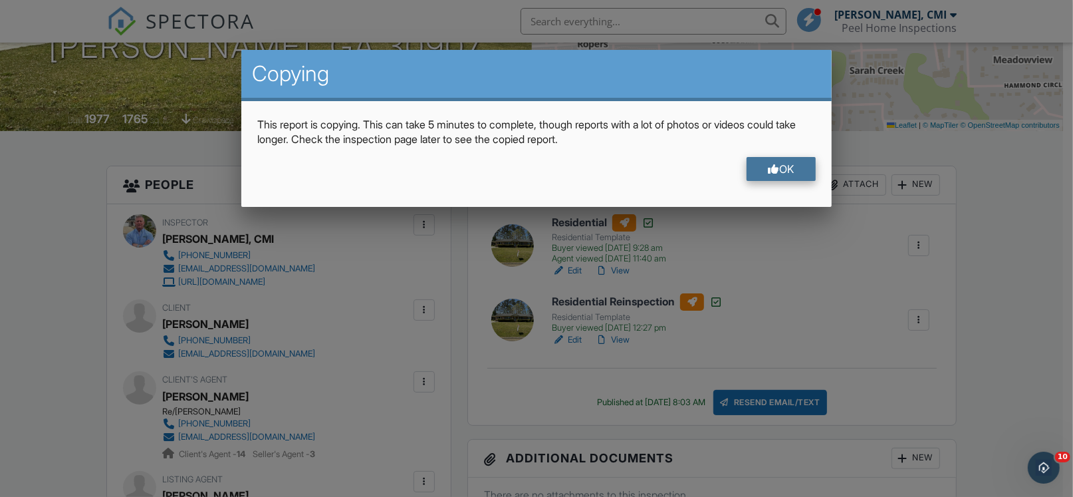
click at [797, 171] on div "OK" at bounding box center [781, 169] width 69 height 24
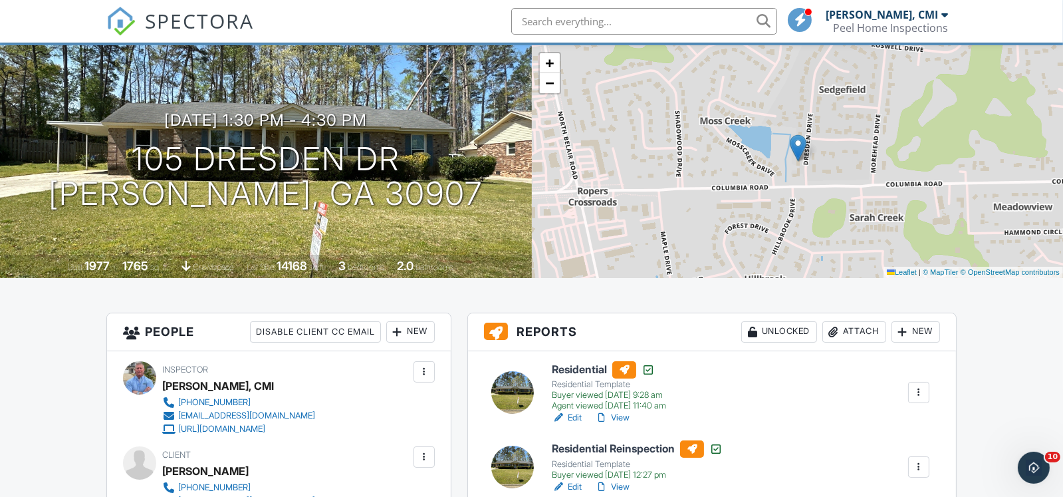
scroll to position [0, 0]
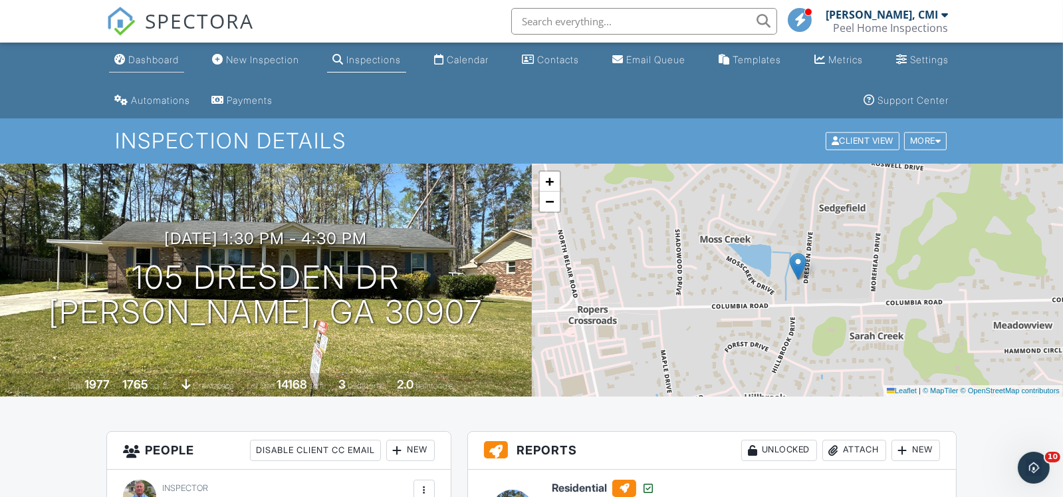
click at [172, 60] on div "Dashboard" at bounding box center [153, 59] width 51 height 11
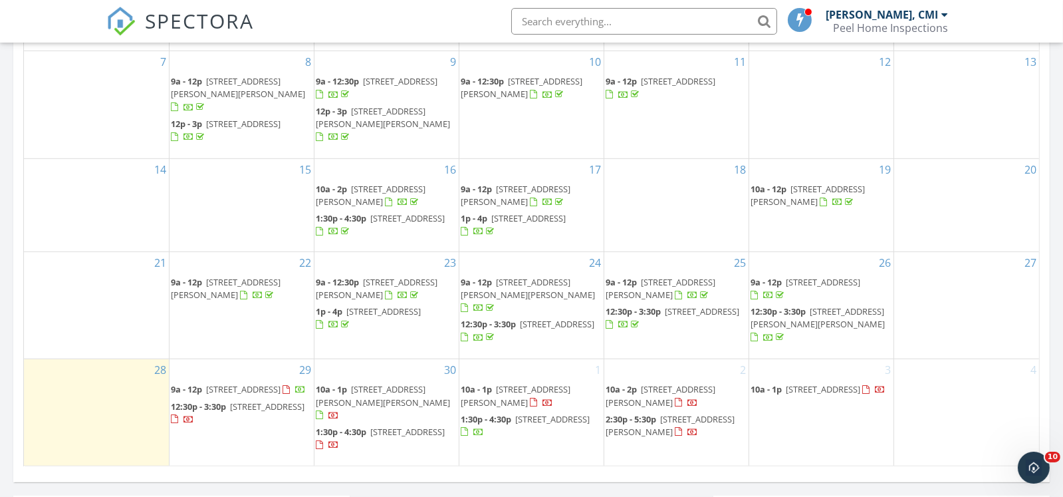
scroll to position [798, 0]
click at [500, 388] on span "105 Dresden Dr, Martinez 30907" at bounding box center [516, 392] width 110 height 25
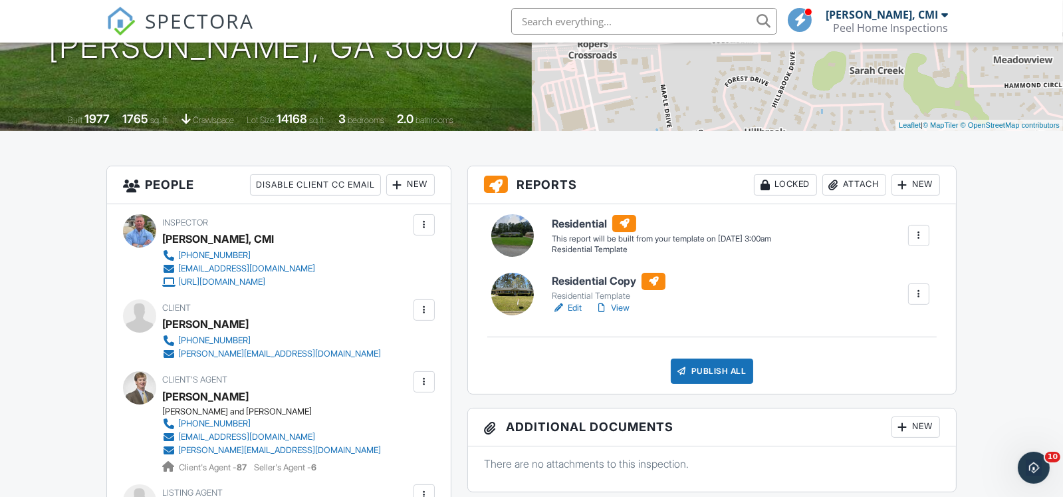
click at [913, 235] on div at bounding box center [918, 235] width 13 height 13
click at [896, 304] on div "Delete" at bounding box center [895, 306] width 28 height 15
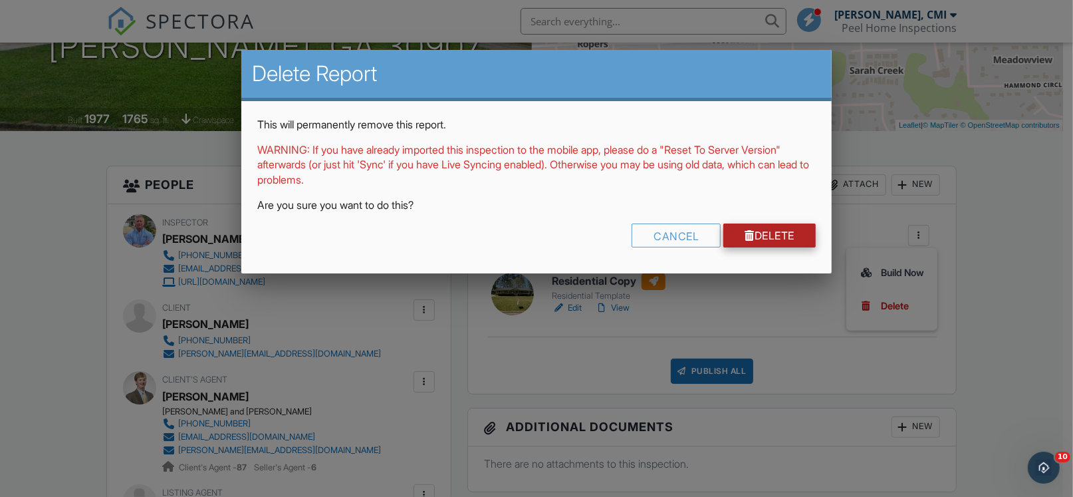
click at [773, 231] on link "Delete" at bounding box center [769, 235] width 92 height 24
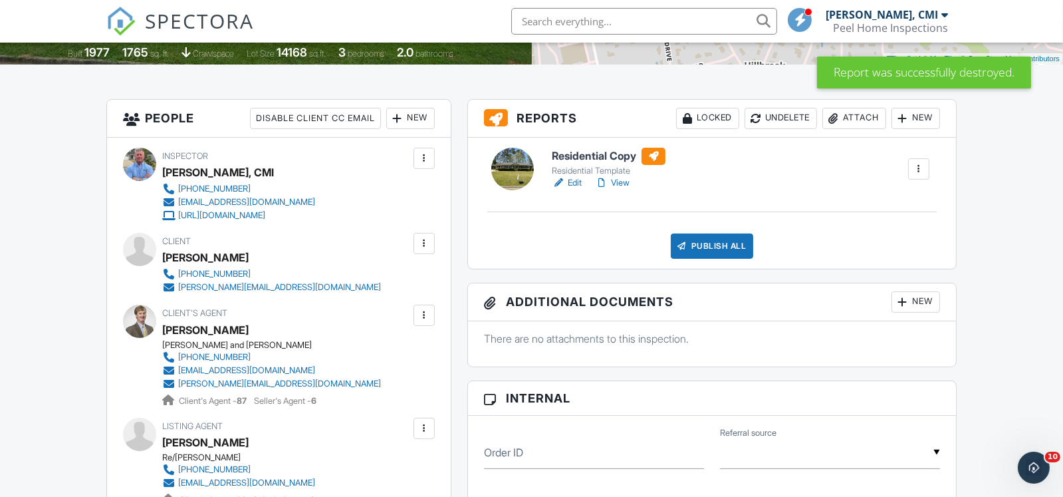
click at [579, 181] on link "Edit" at bounding box center [567, 182] width 30 height 13
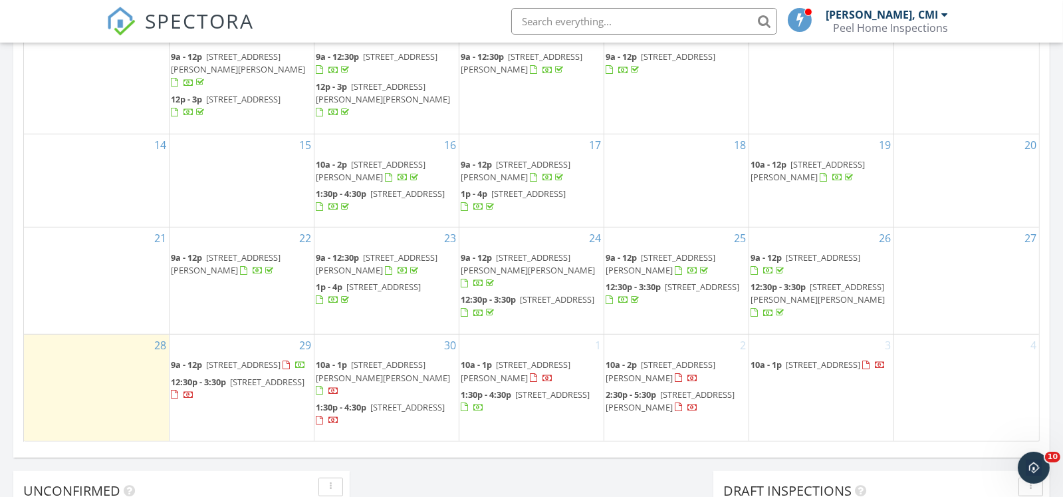
scroll to position [864, 0]
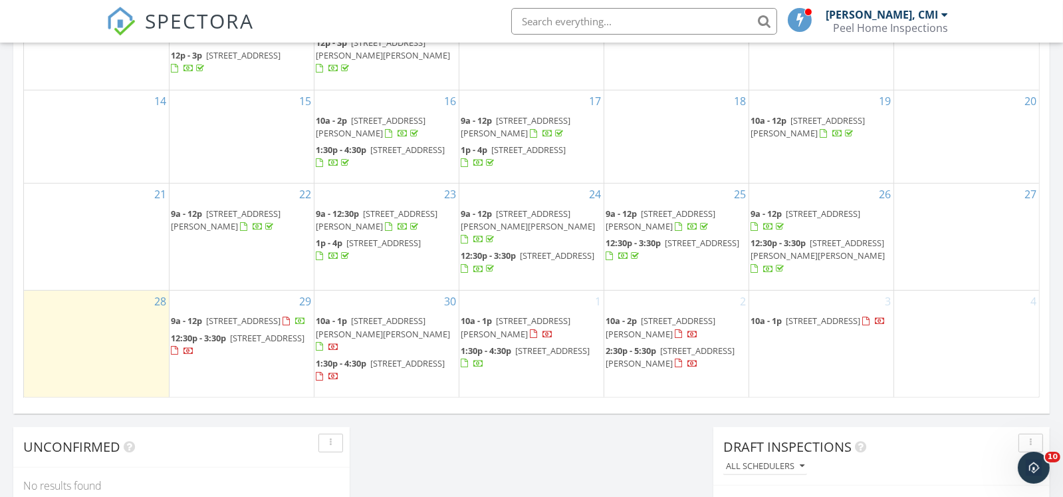
click at [548, 322] on span "[STREET_ADDRESS][PERSON_NAME]" at bounding box center [516, 326] width 110 height 25
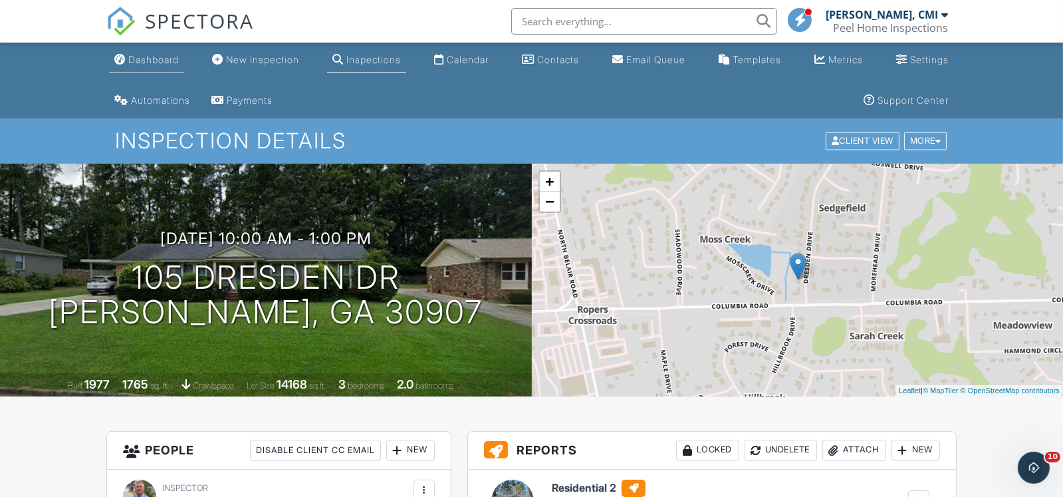
click at [175, 56] on div "Dashboard" at bounding box center [153, 59] width 51 height 11
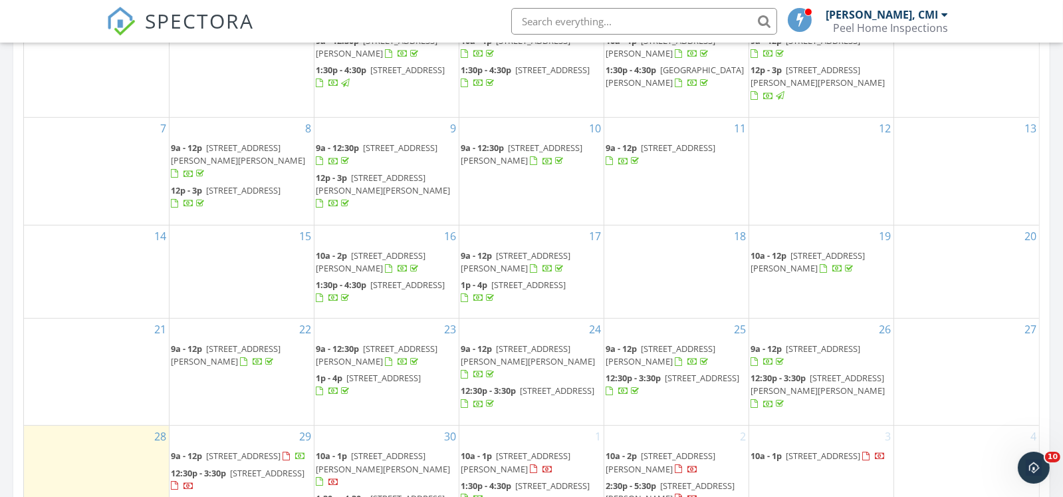
scroll to position [798, 0]
